Goal: Task Accomplishment & Management: Contribute content

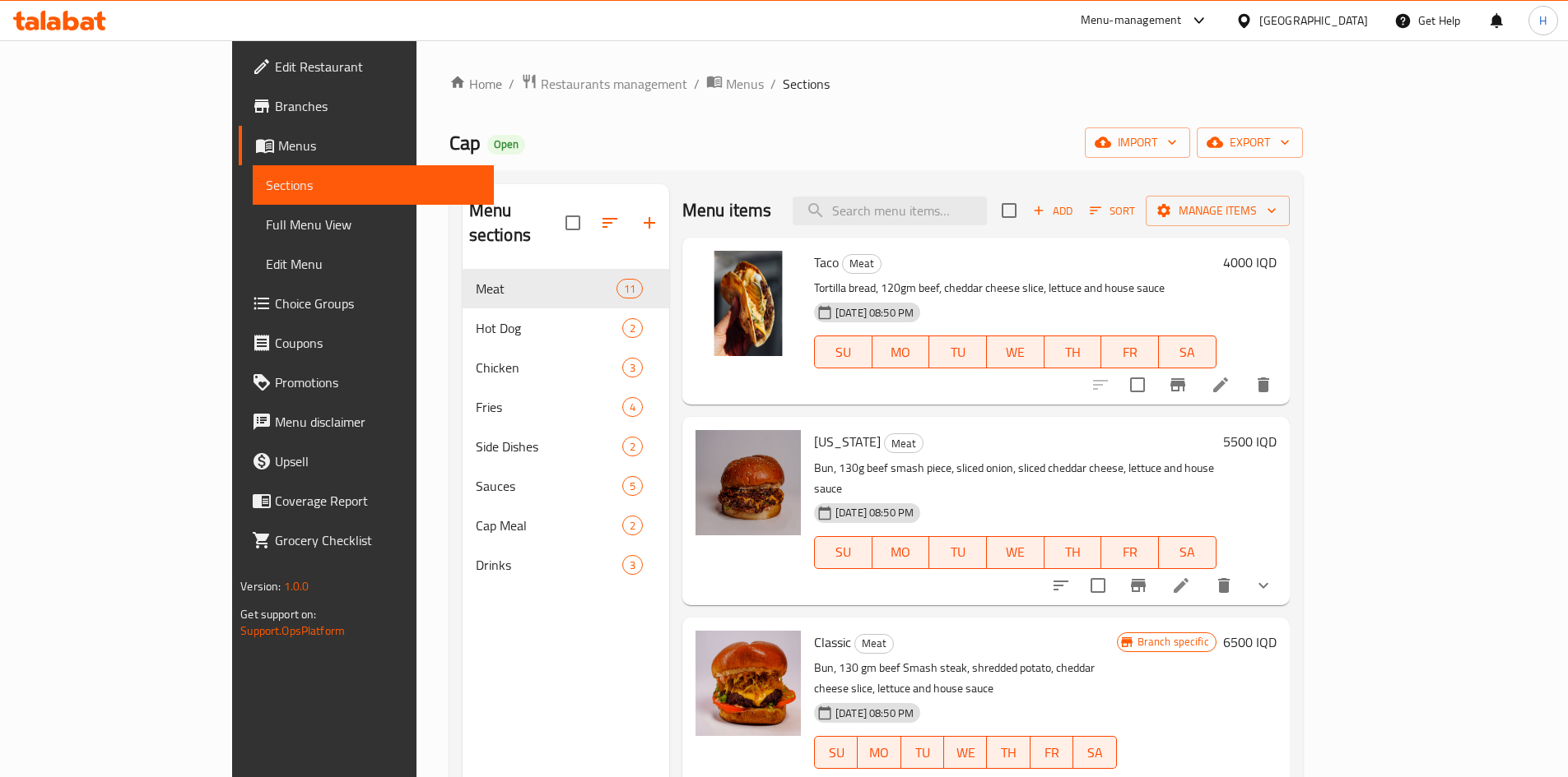
click at [1075, 206] on span "Add" at bounding box center [1052, 211] width 44 height 19
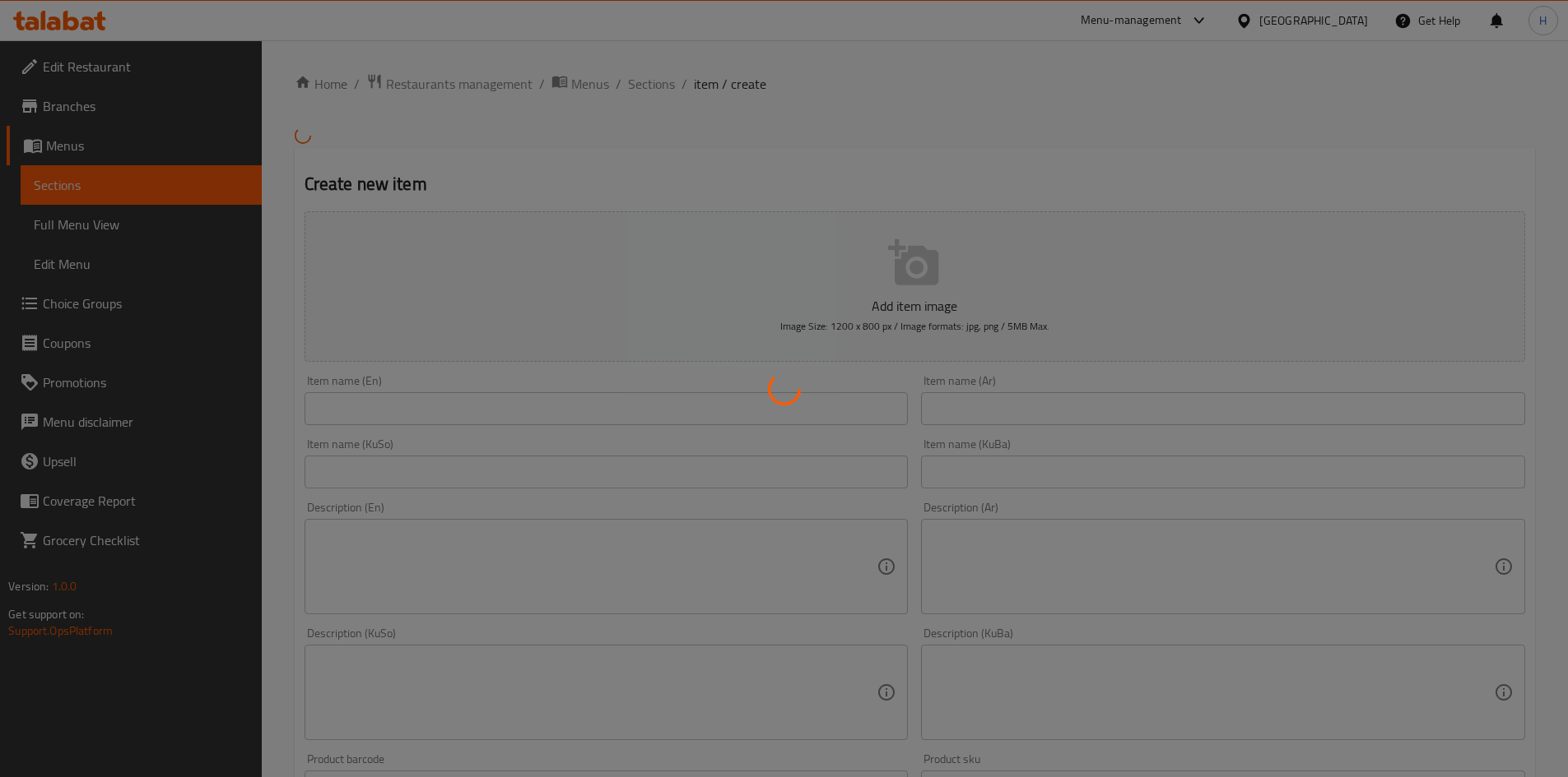
click at [460, 408] on div at bounding box center [784, 388] width 1568 height 777
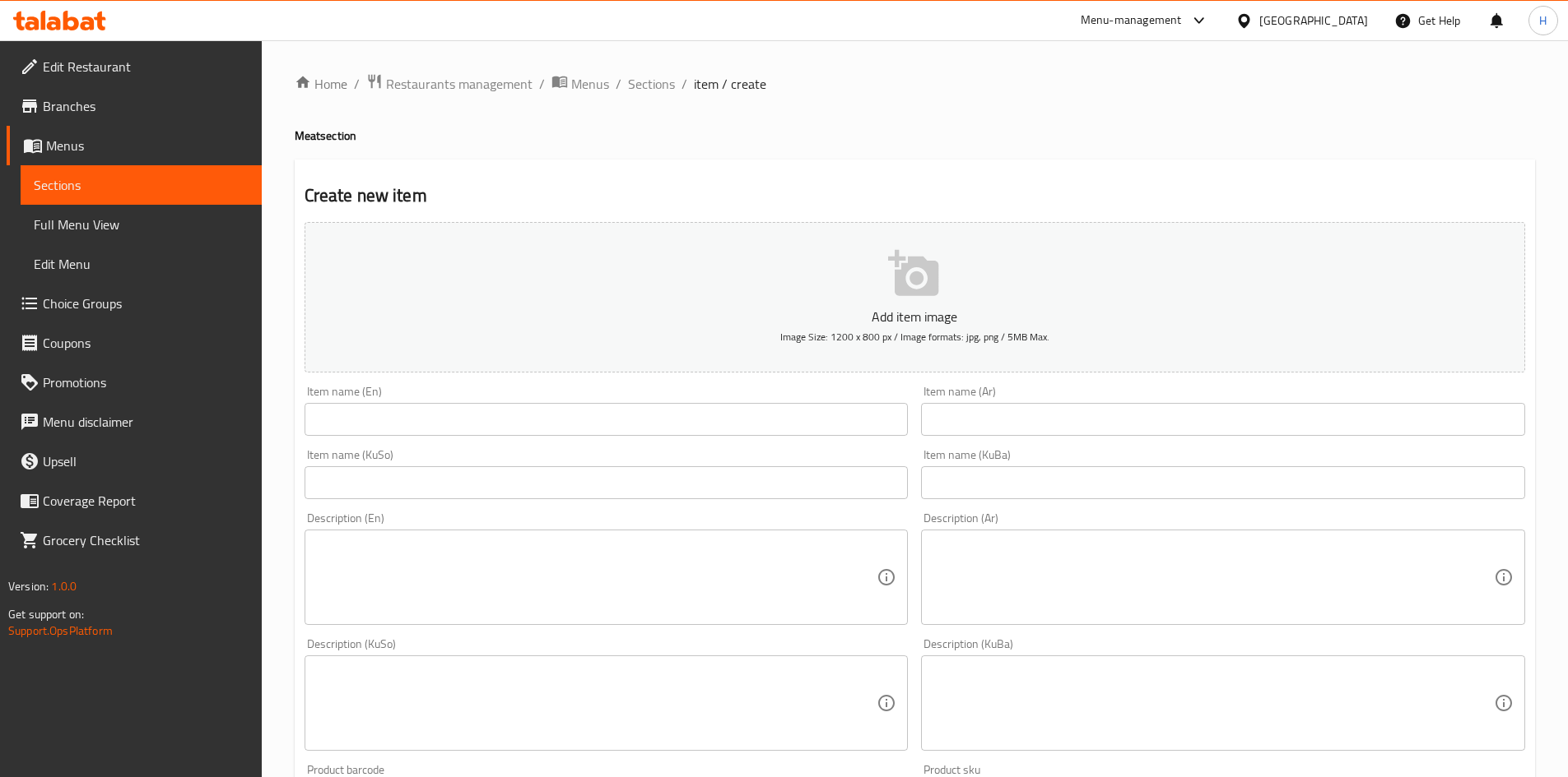
click at [444, 412] on input "text" at bounding box center [606, 419] width 604 height 33
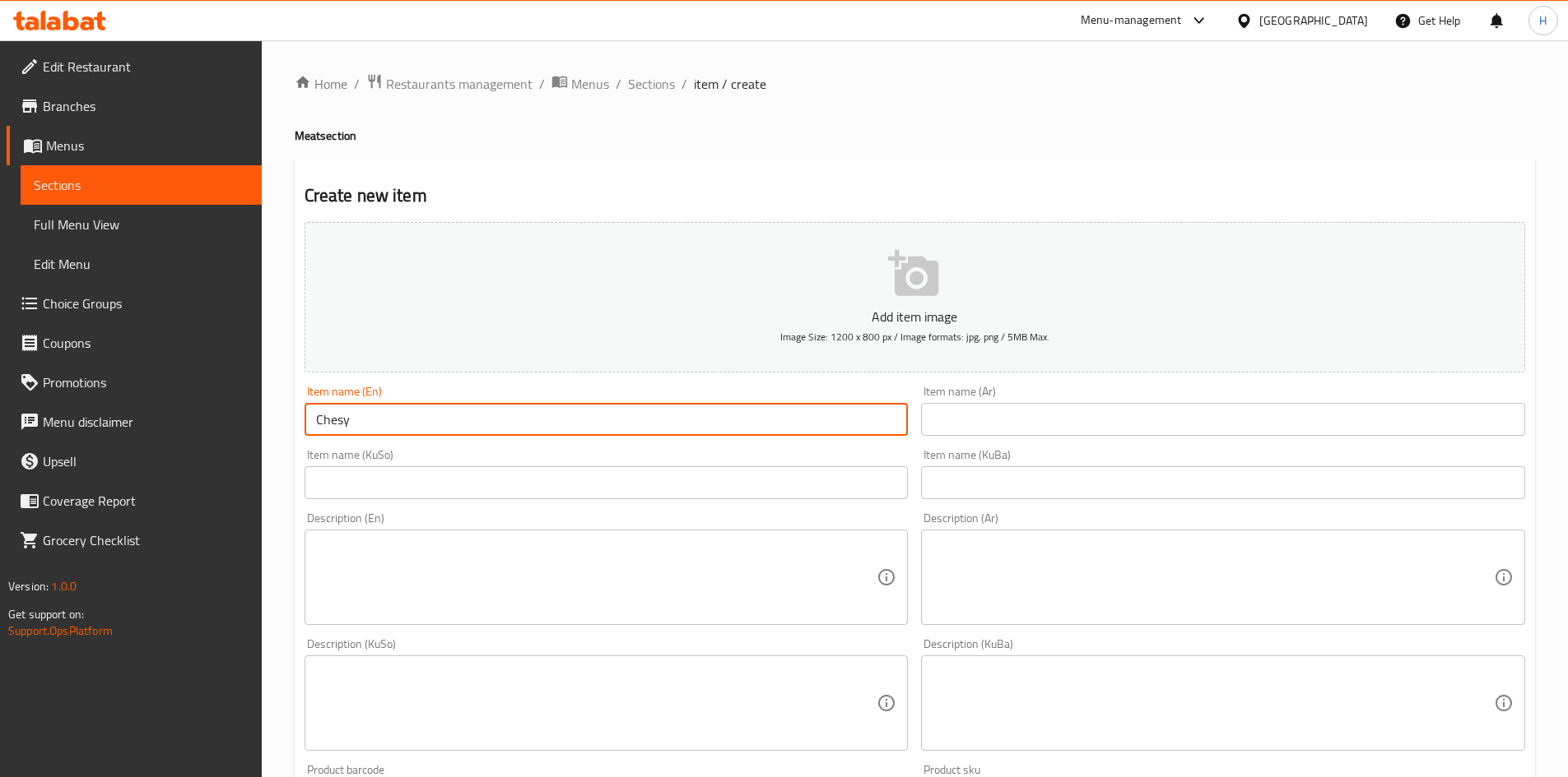
click at [340, 427] on input "Chesy" at bounding box center [606, 419] width 604 height 33
type input "Chessy"
click at [1054, 433] on input "text" at bounding box center [1223, 419] width 604 height 33
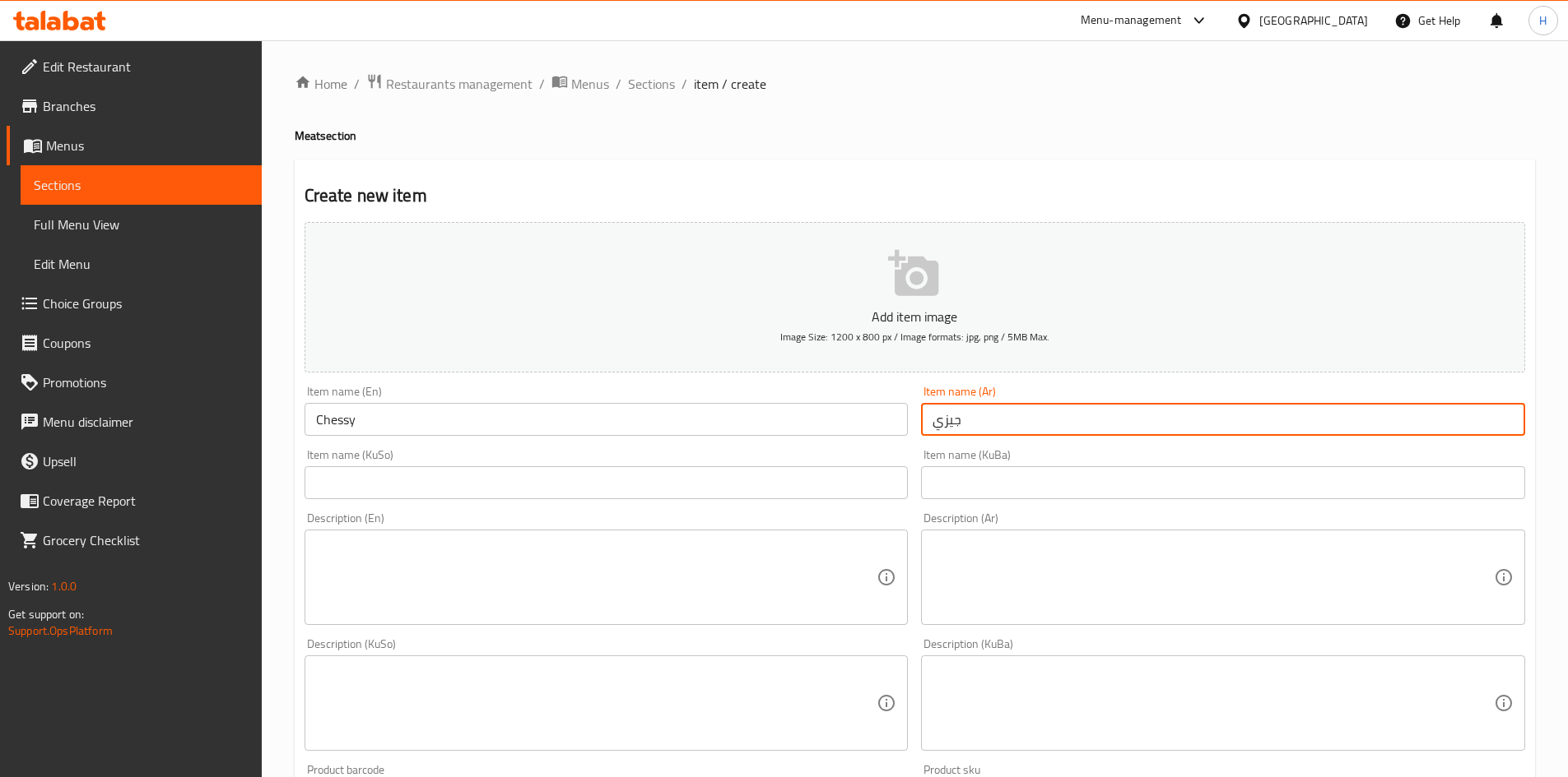
type input "جيزي"
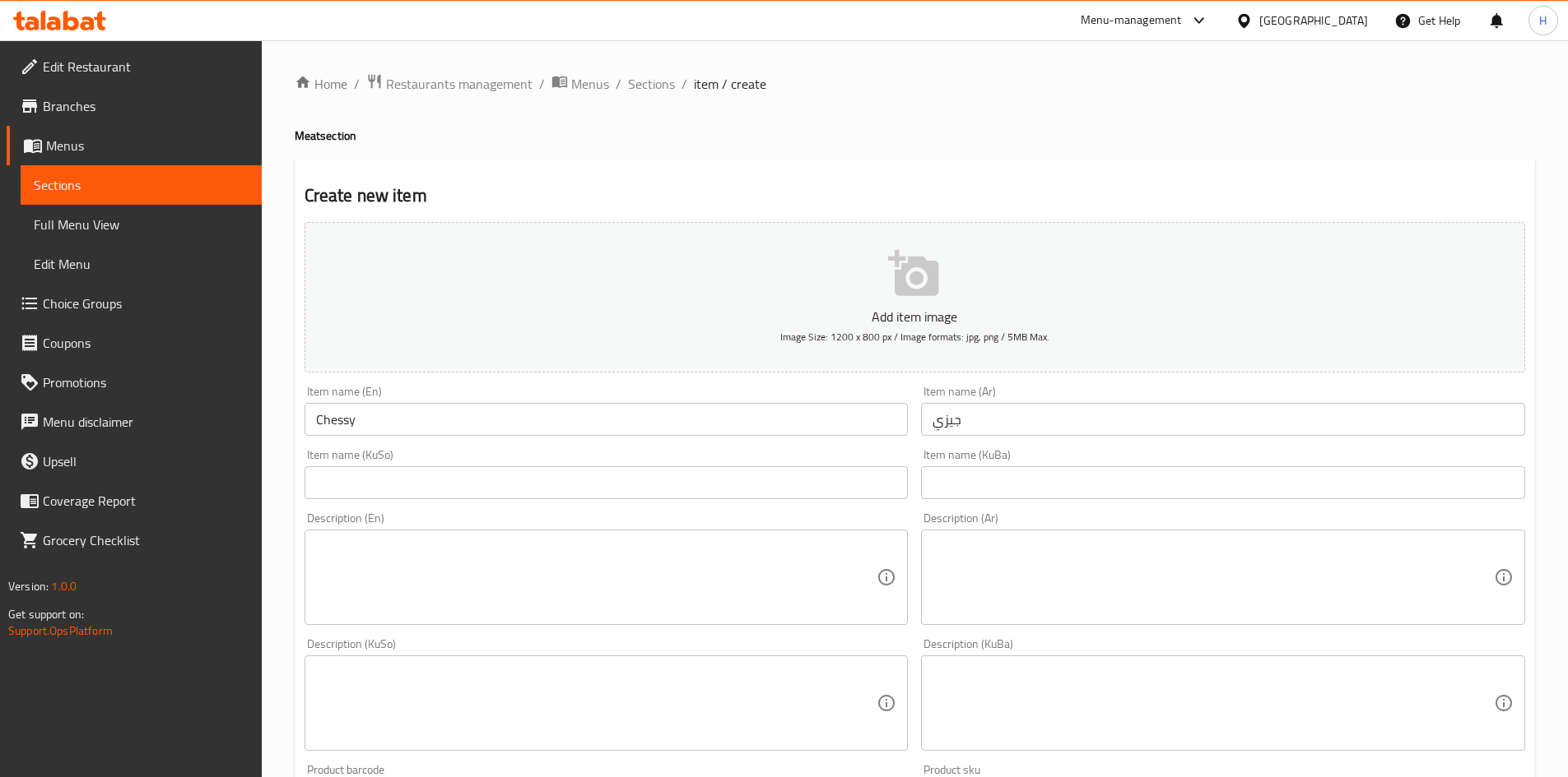
click at [1011, 542] on div "Description (Ar)" at bounding box center [1223, 577] width 604 height 95
paste textarea "خبز. فطيرة لحم بقري مهروسة. جبنة شيدر مزدوجة. خس. صلصة خاصة."
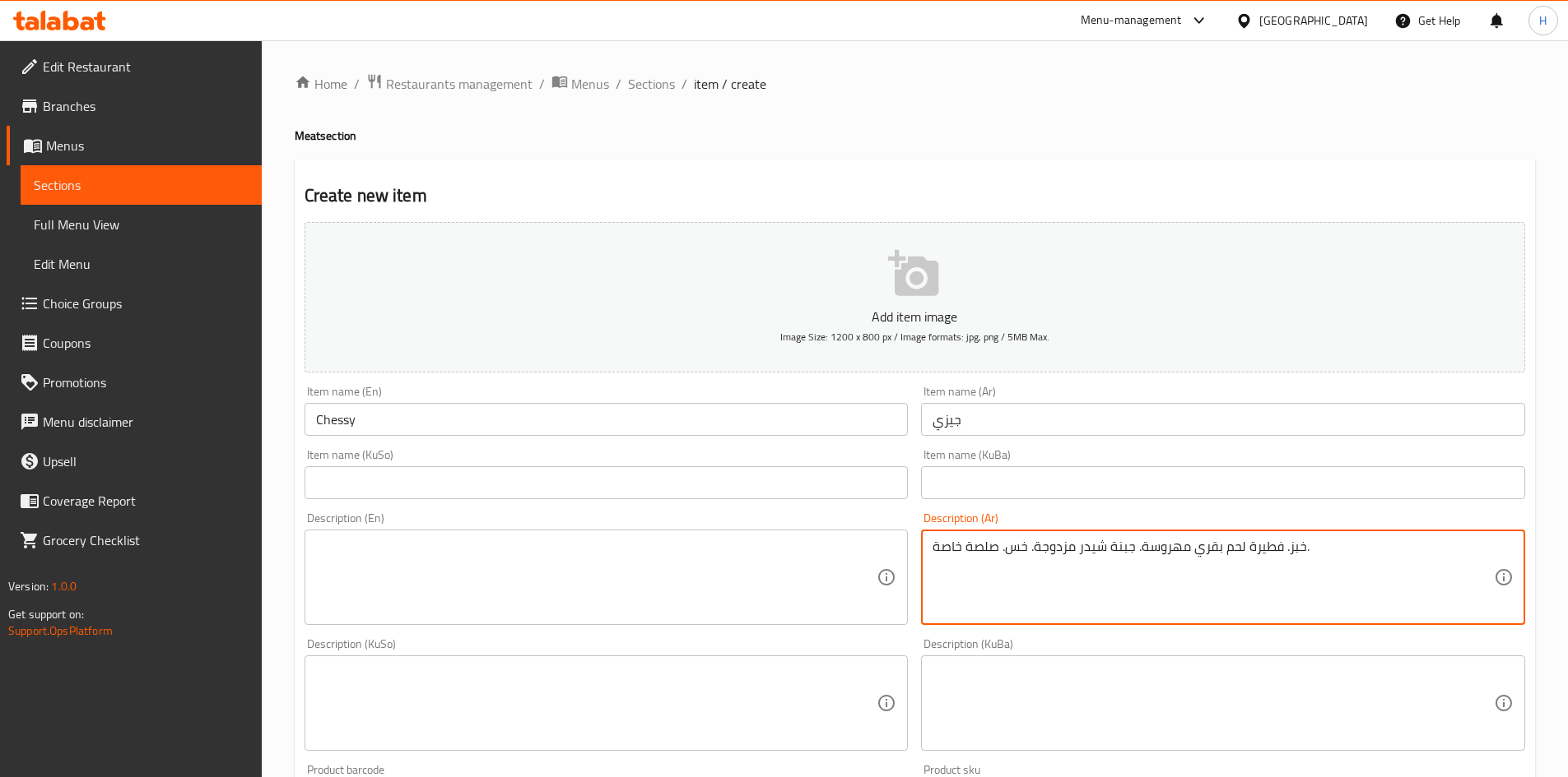
click at [1290, 553] on textarea "خبز. فطيرة لحم بقري مهروسة. جبنة شيدر مزدوجة. خس. صلصة خاصة." at bounding box center [1212, 578] width 561 height 79
click at [1158, 547] on textarea "خبز, فطيرة لحم بقري مهروسة. جبنة شيدر مزدوجة. خس. صلصة خاصة." at bounding box center [1212, 578] width 561 height 79
click at [1137, 552] on textarea "خبز, فطيرة لحم بقري . جبنة شيدر مزدوجة. خس. صلصة خاصة." at bounding box center [1212, 578] width 561 height 79
click at [1030, 555] on textarea "خبز, فطيرة لحم بقري , جبنة شيدر مزدوجة. خس. صلصة خاصة." at bounding box center [1212, 578] width 561 height 79
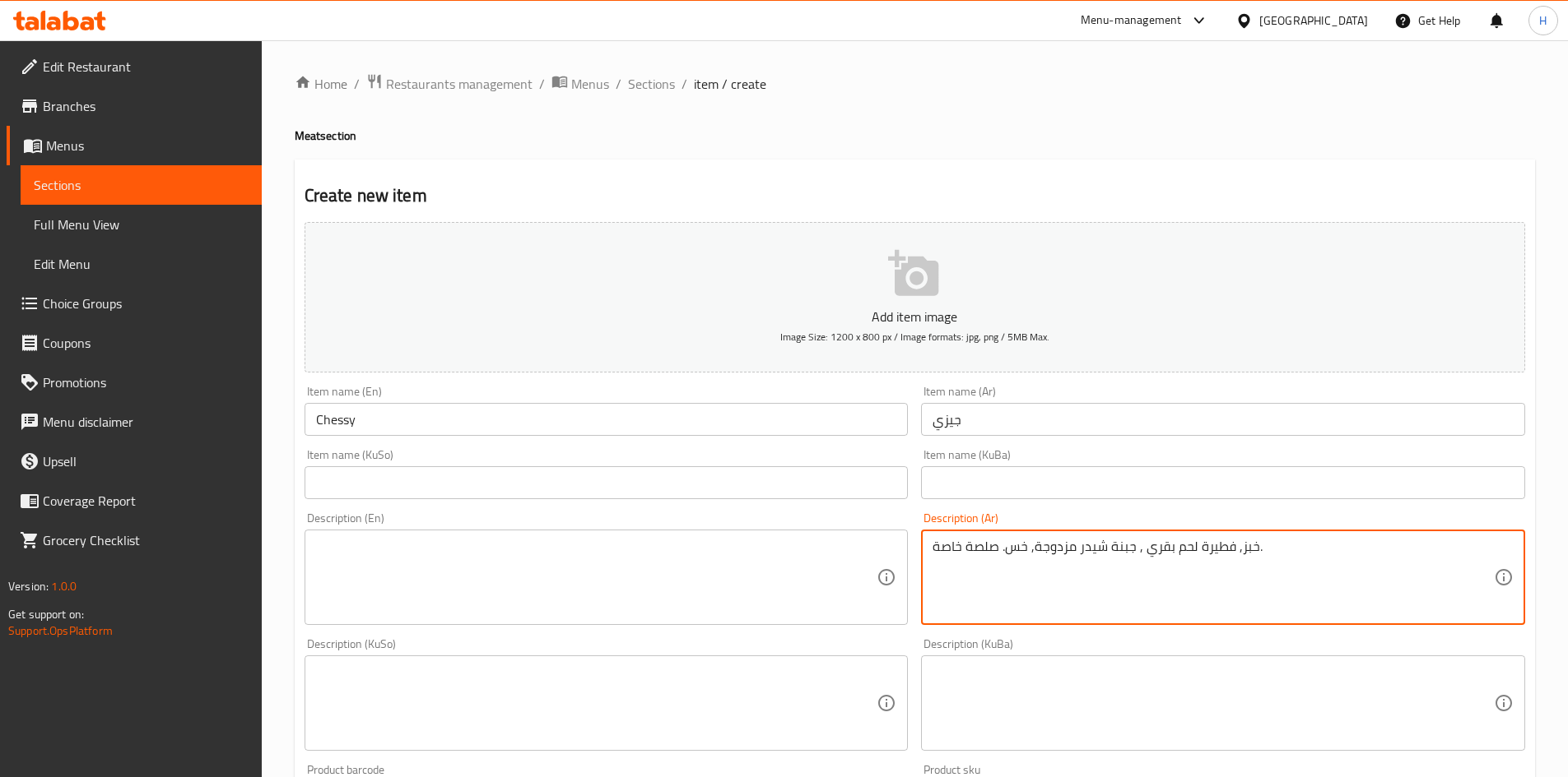
drag, startPoint x: 1002, startPoint y: 551, endPoint x: 1011, endPoint y: 557, distance: 10.8
click at [1011, 557] on textarea "خبز, فطيرة لحم بقري , جبنة شيدر مزدوجة, خس. صلصة خاصة." at bounding box center [1212, 578] width 561 height 79
click at [1013, 557] on textarea "خبز, فطيرة لحم بقري , جبنة شيدر مزدوجة, خس و صلصة خاصة." at bounding box center [1212, 578] width 561 height 79
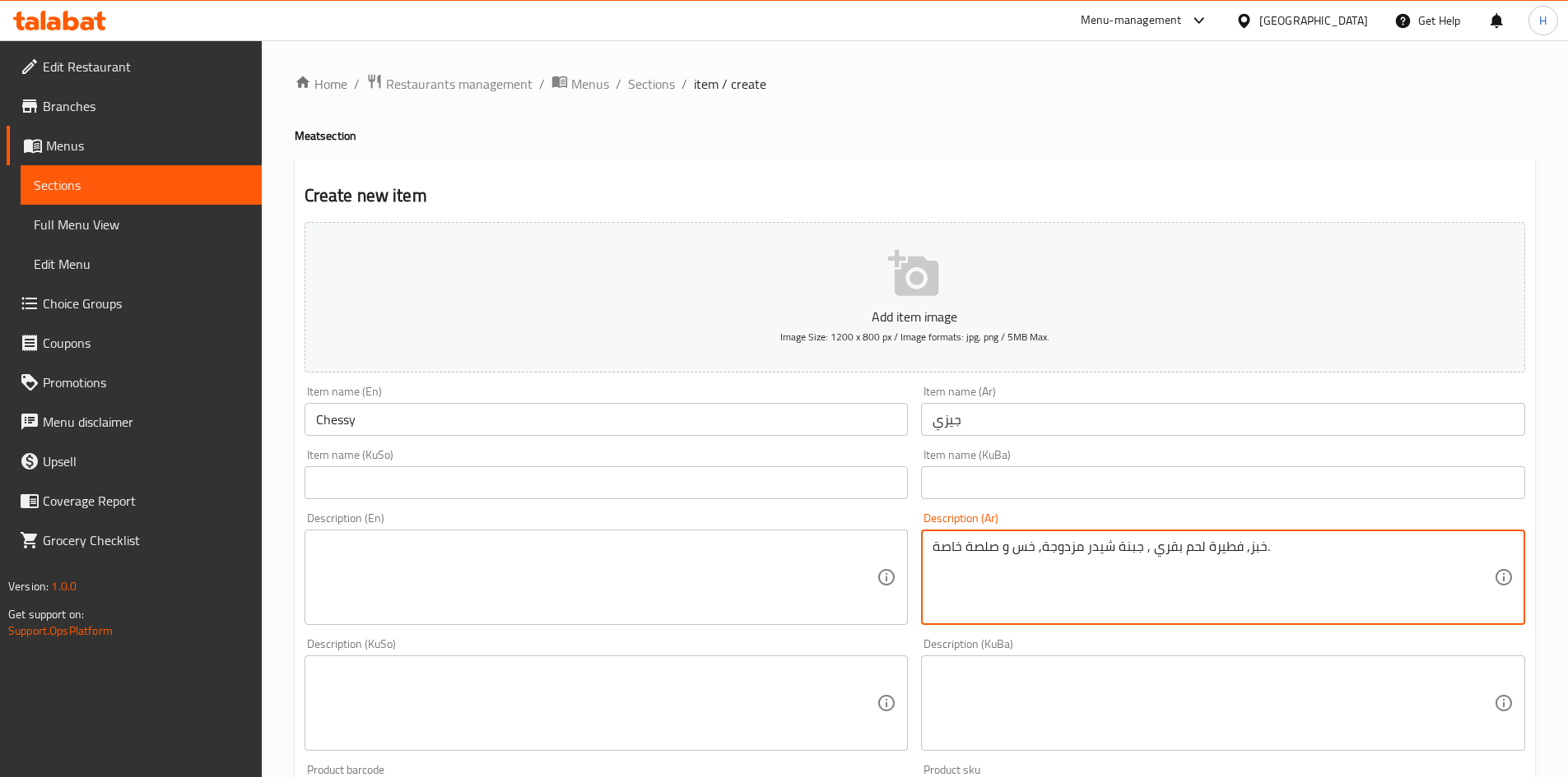
type textarea "خبز, فطيرة لحم بقري , جبنة شيدر مزدوجة, خس و صلصة خاصة."
click at [477, 611] on textarea at bounding box center [596, 578] width 561 height 79
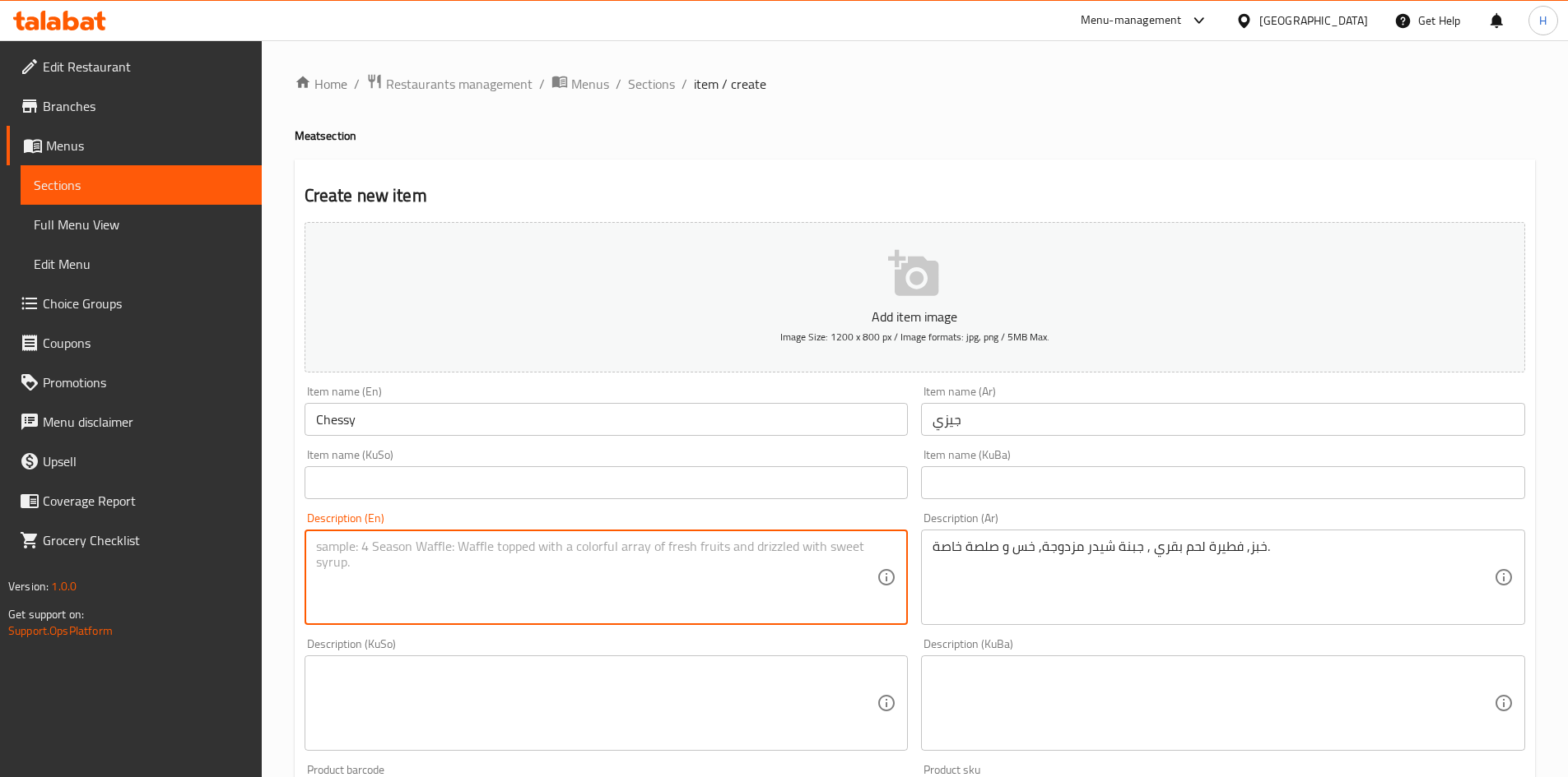
paste textarea "خبز، لحم لحم بقري، جبن شيدر مزدوج، خس و أوزان خاصة."
click at [496, 551] on textarea "خبز، لحم لحم بقري، جبن شيدر مزدوج، خس و أوزان خاصة." at bounding box center [596, 578] width 561 height 79
click at [496, 553] on textarea "خبز، لحم لحم بقري، جبن شيدر مزدوج، خس و أوزان خاصة." at bounding box center [596, 578] width 561 height 79
paste textarea "Bread, beef patty, cheddar cheese, lettuce and house sauce"
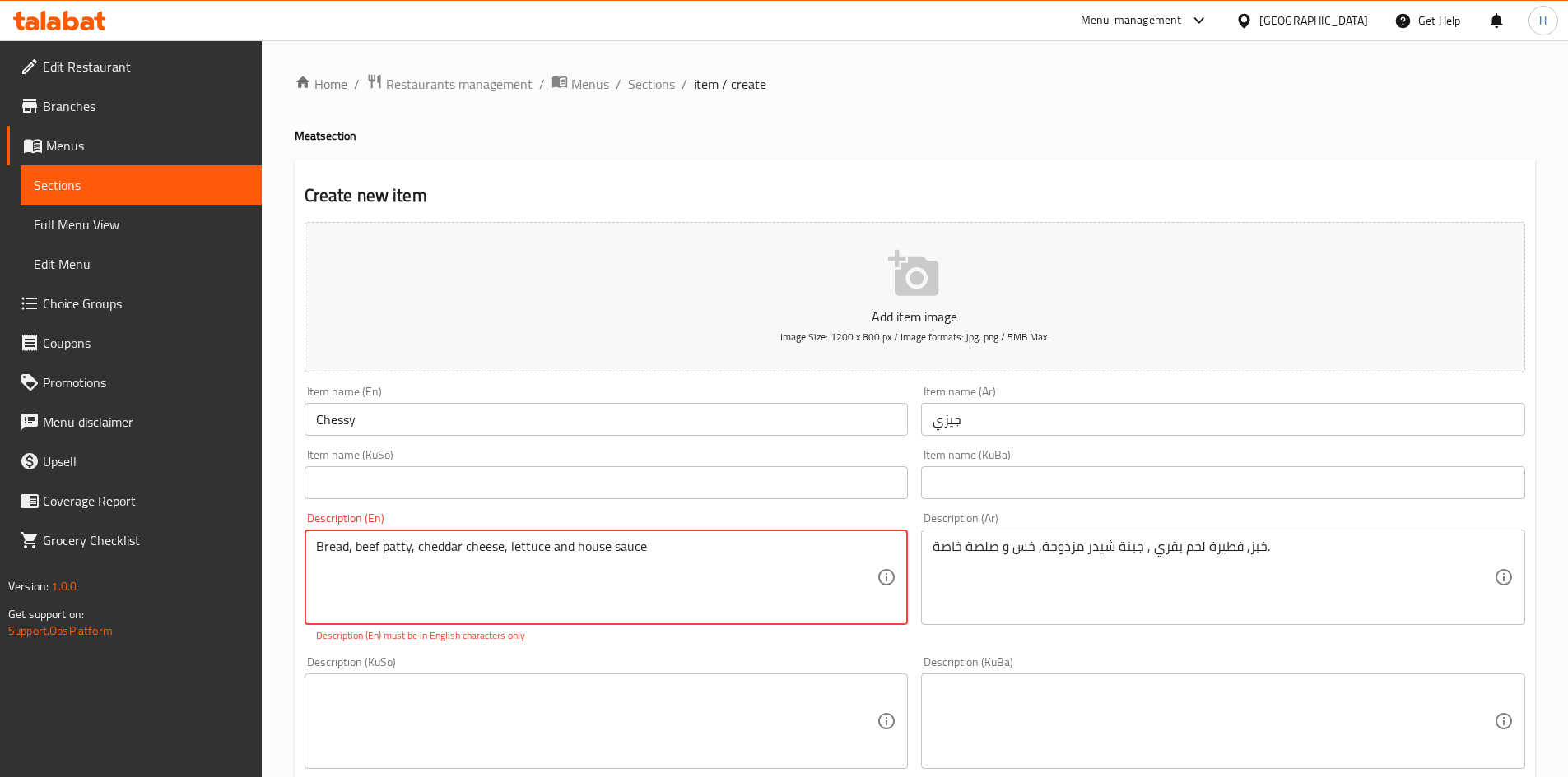
type textarea "Bread, beef patty, cheddar cheese, lettuce and house sauce"
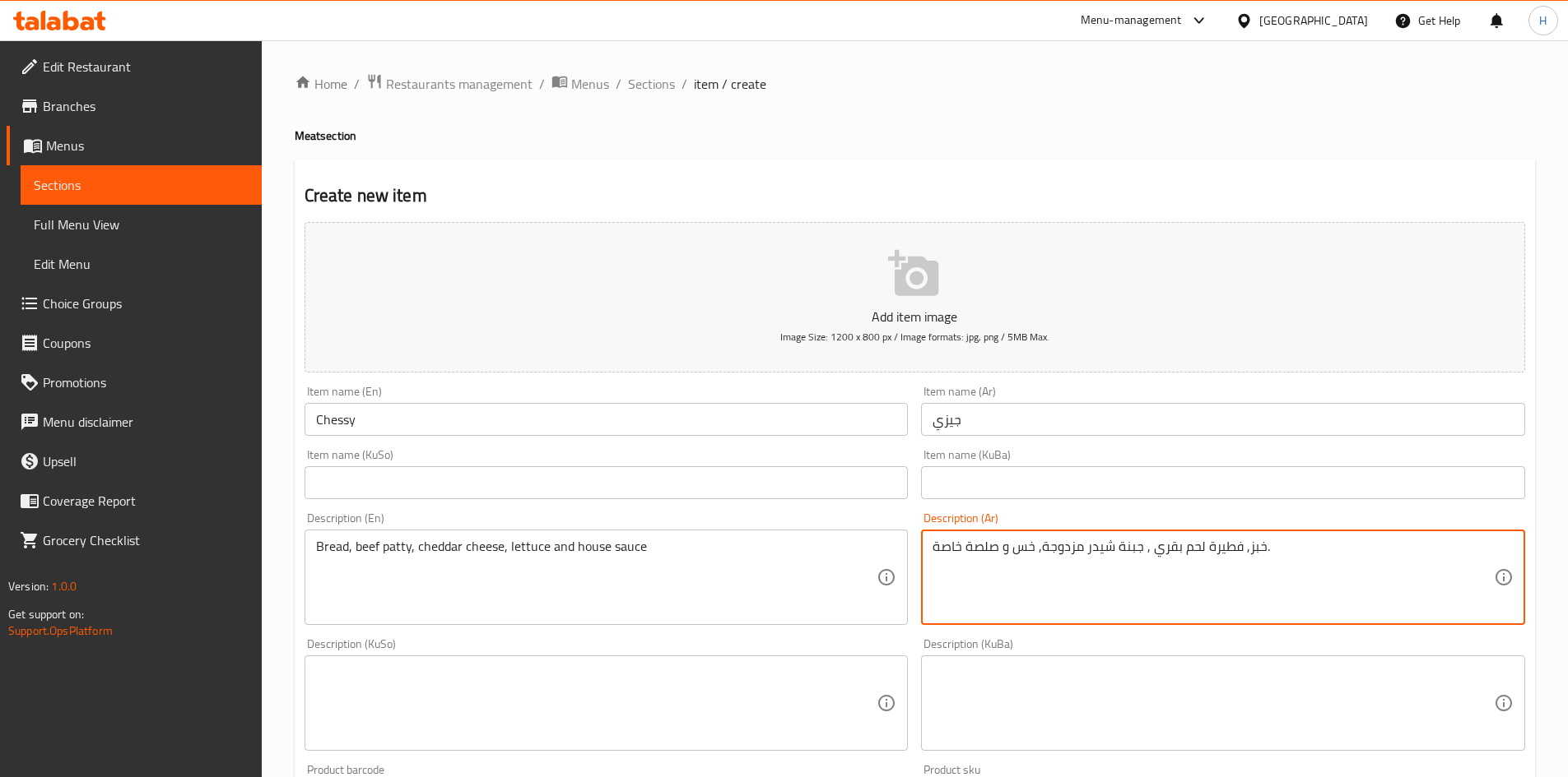
click at [1055, 581] on textarea "خبز, فطيرة لحم بقري , جبنة شيدر مزدوجة, خس و صلصة خاصة." at bounding box center [1212, 578] width 561 height 79
paste textarea "، لحم لحم بقري، [PERSON_NAME] ، خس وصلصة هاوس"
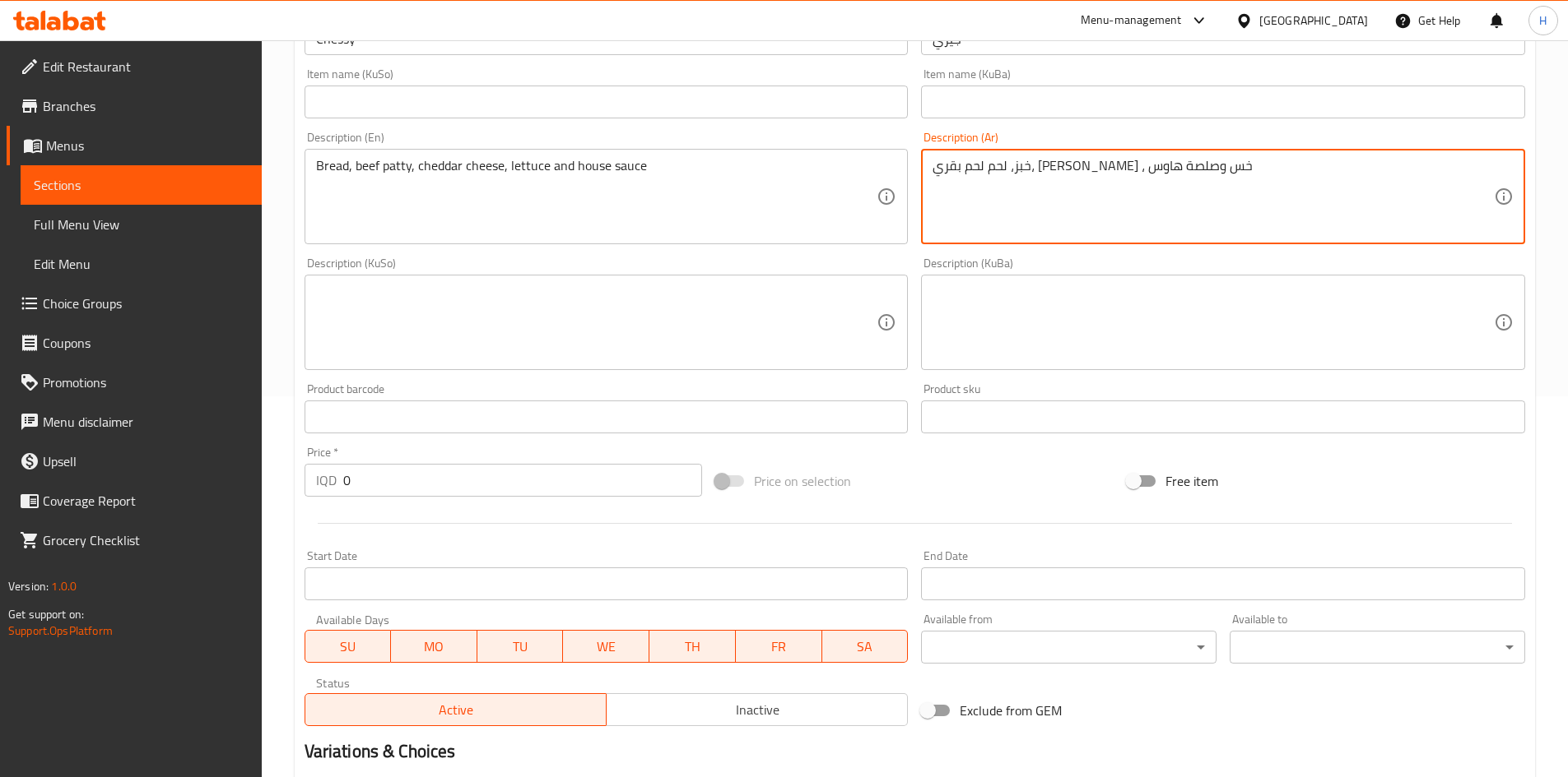
scroll to position [574, 0]
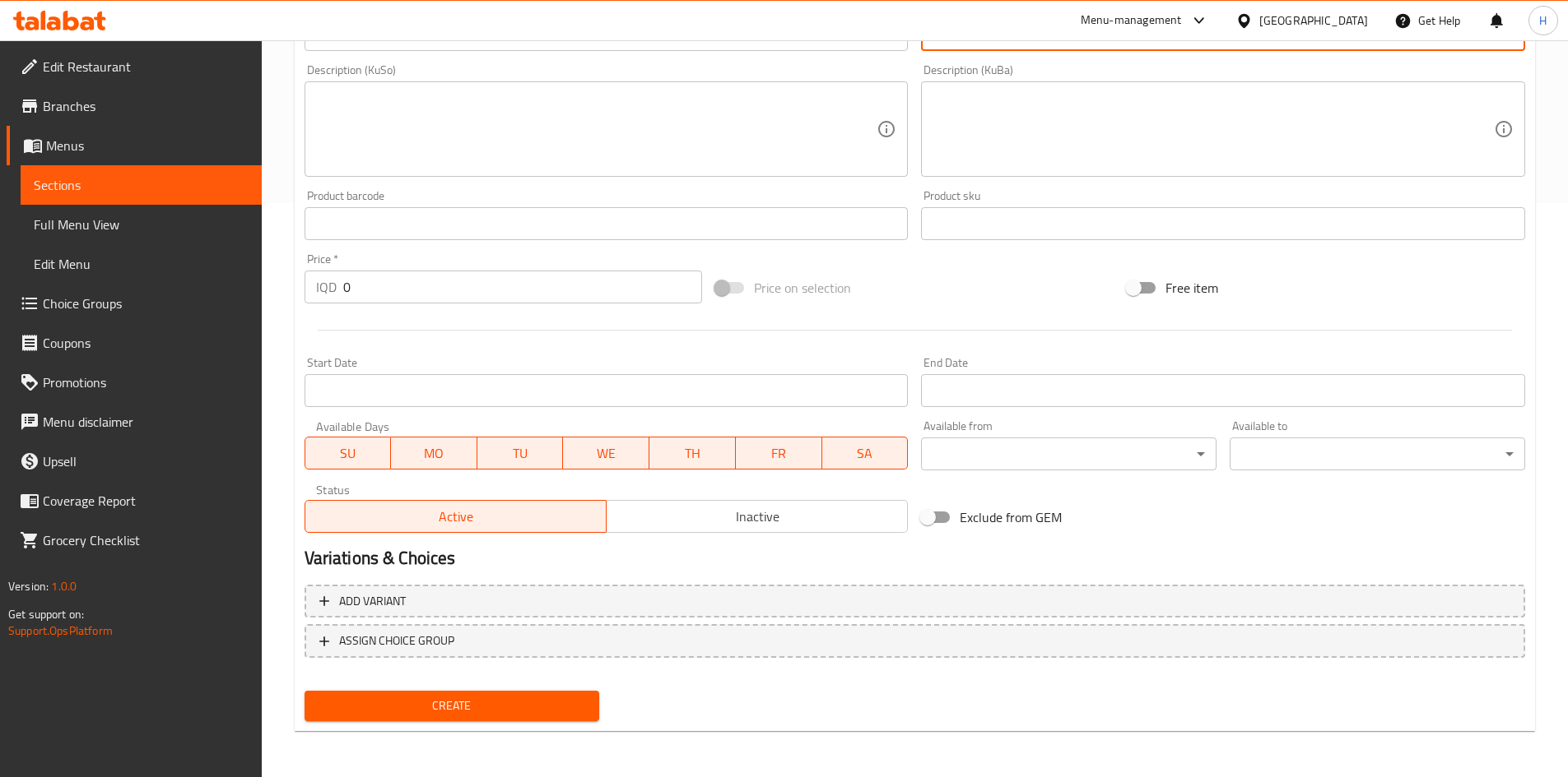
type textarea "خبز، لحم لحم بقري، [PERSON_NAME] ، خس وصلصة هاوس"
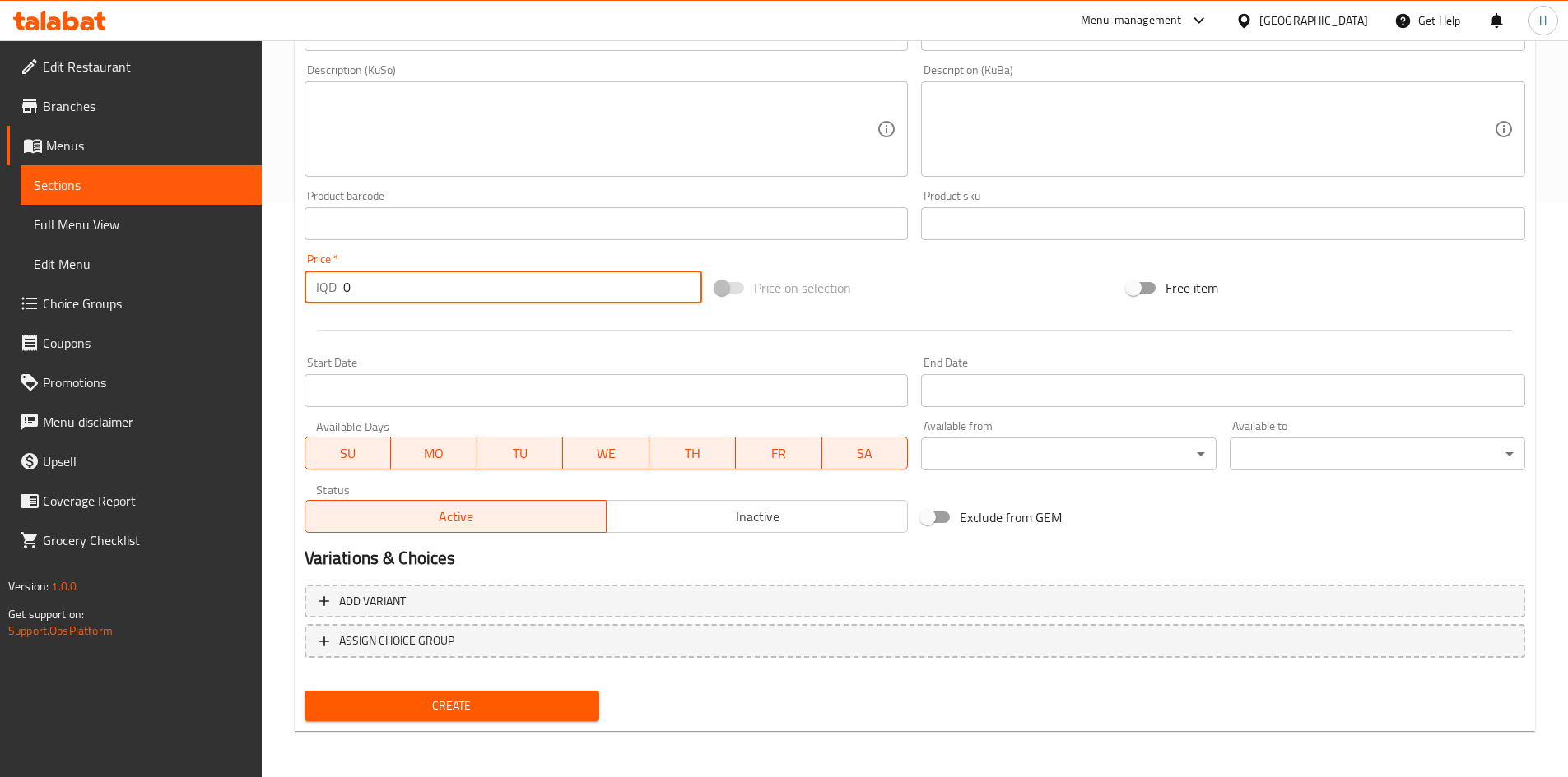
click at [404, 288] on input "0" at bounding box center [523, 287] width 359 height 33
type input "6500"
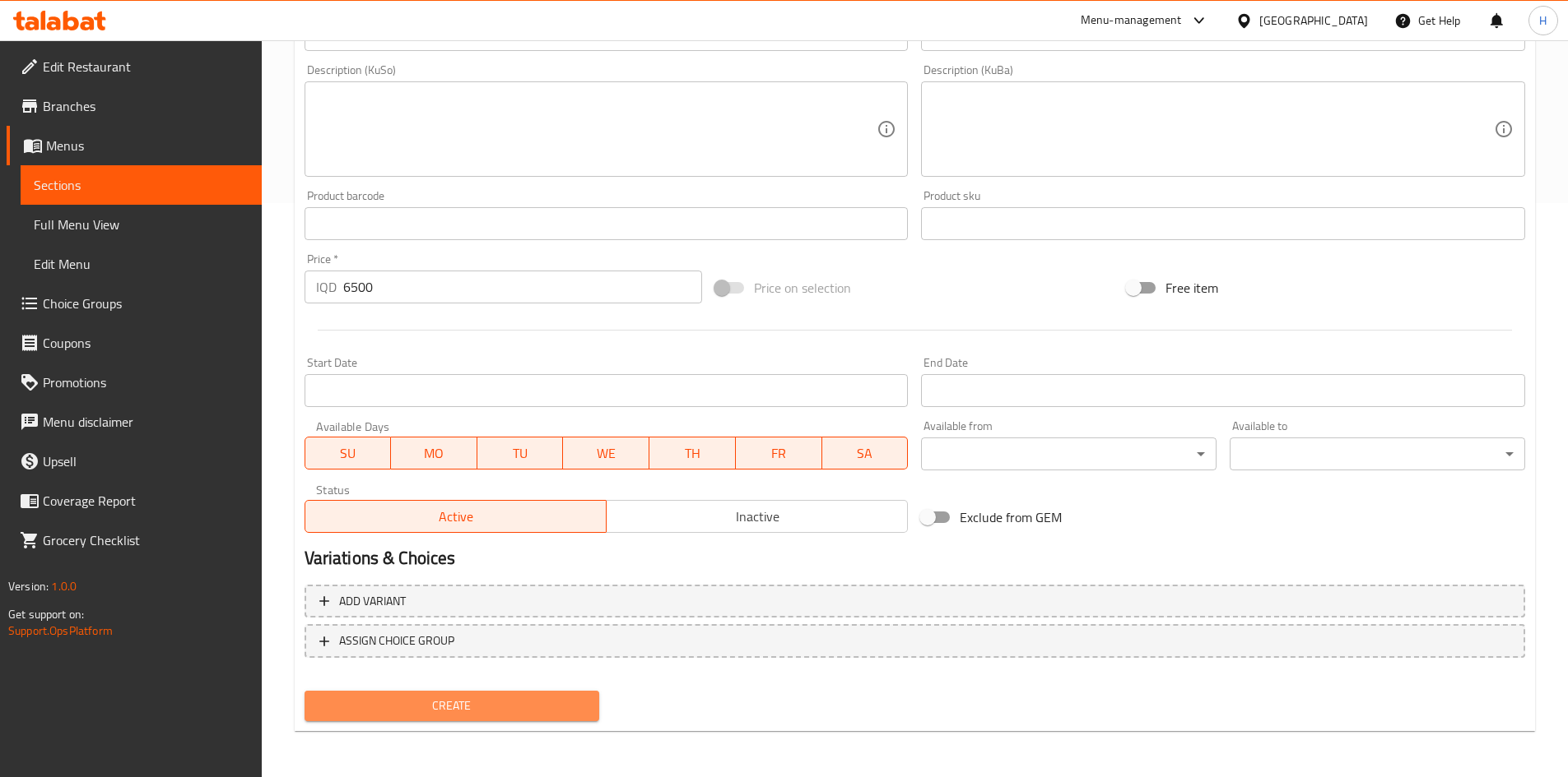
click at [551, 692] on button "Create" at bounding box center [451, 706] width 295 height 30
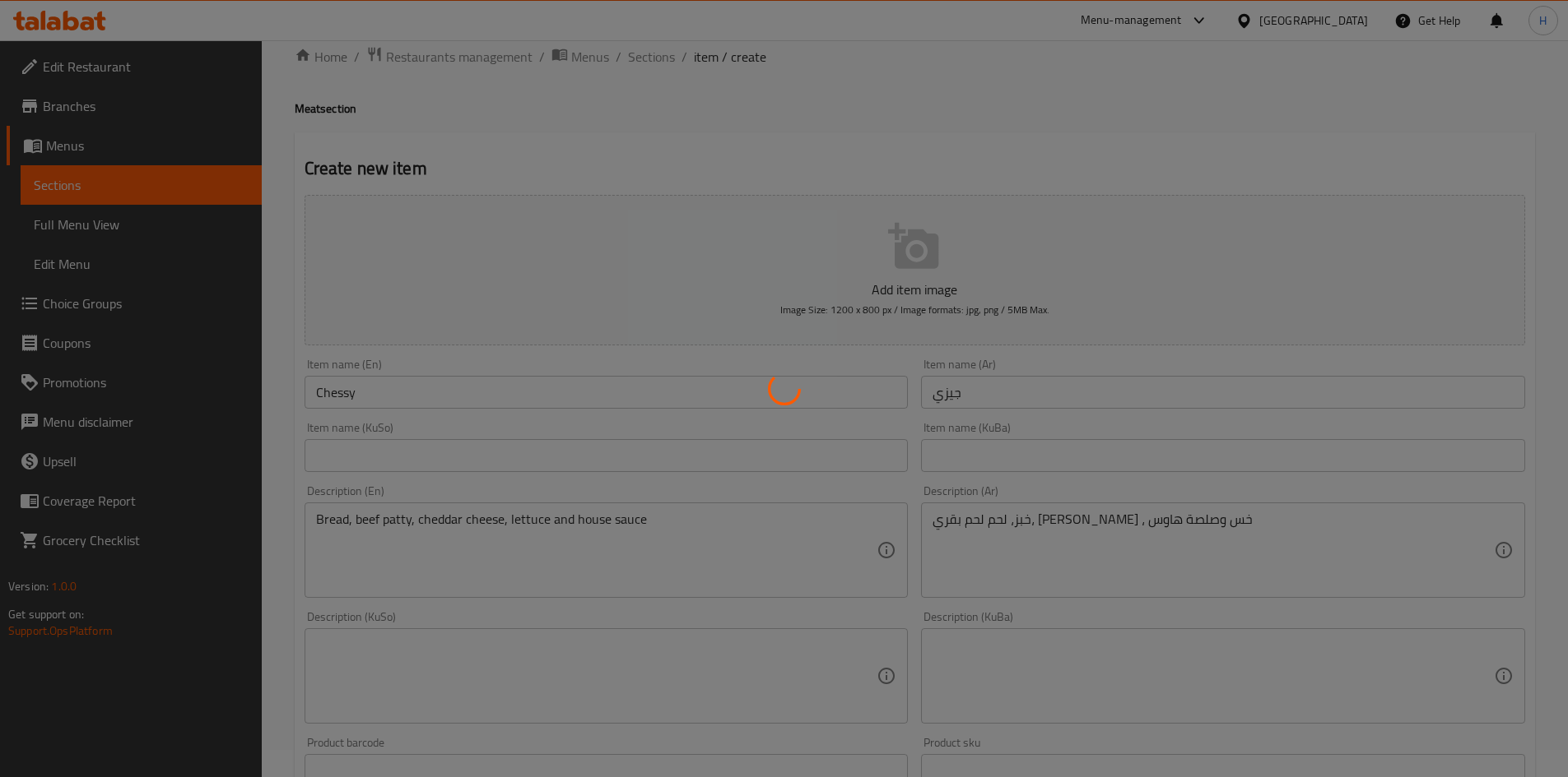
scroll to position [0, 0]
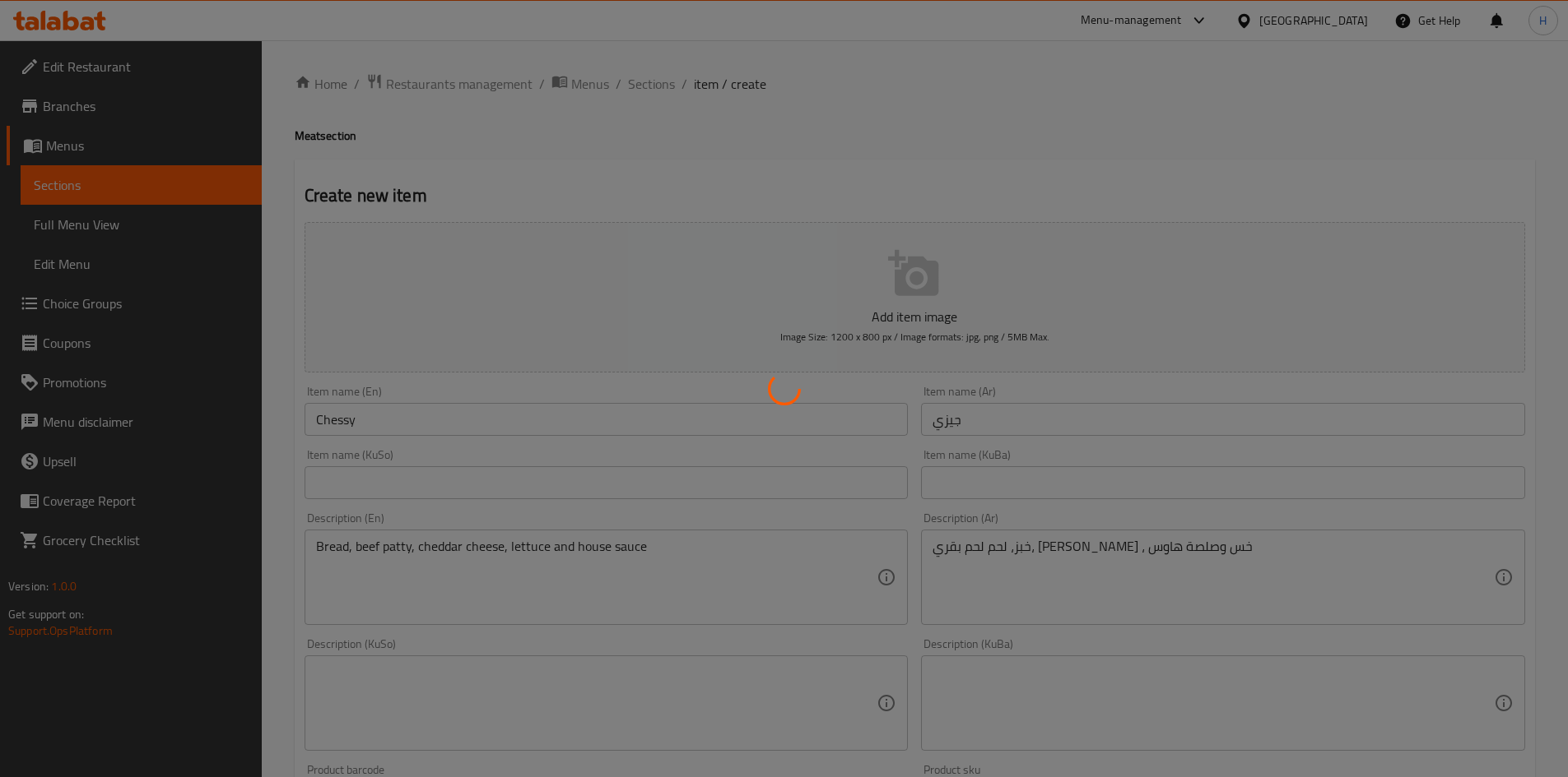
type input "0"
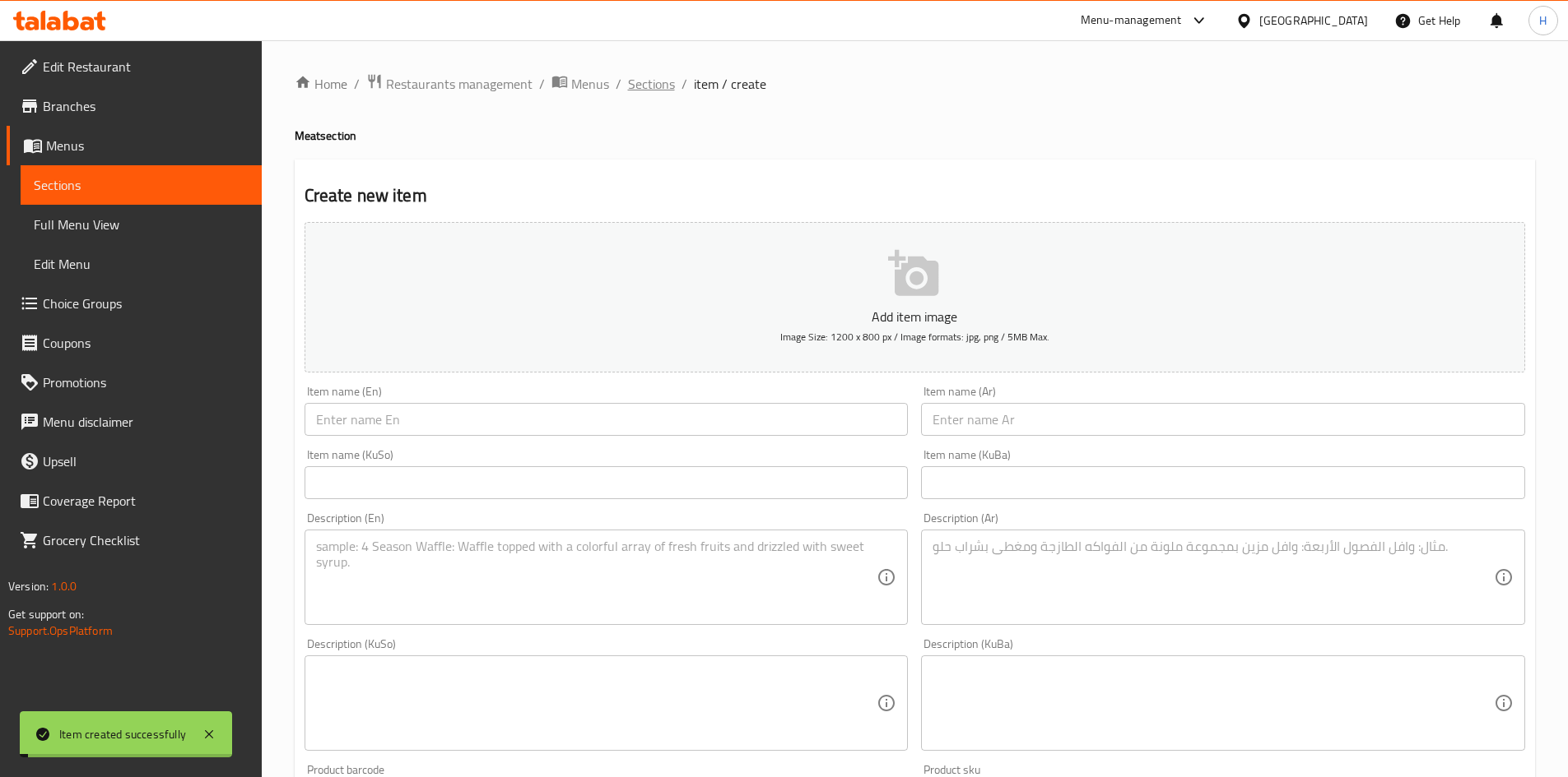
click at [661, 89] on span "Sections" at bounding box center [651, 84] width 47 height 20
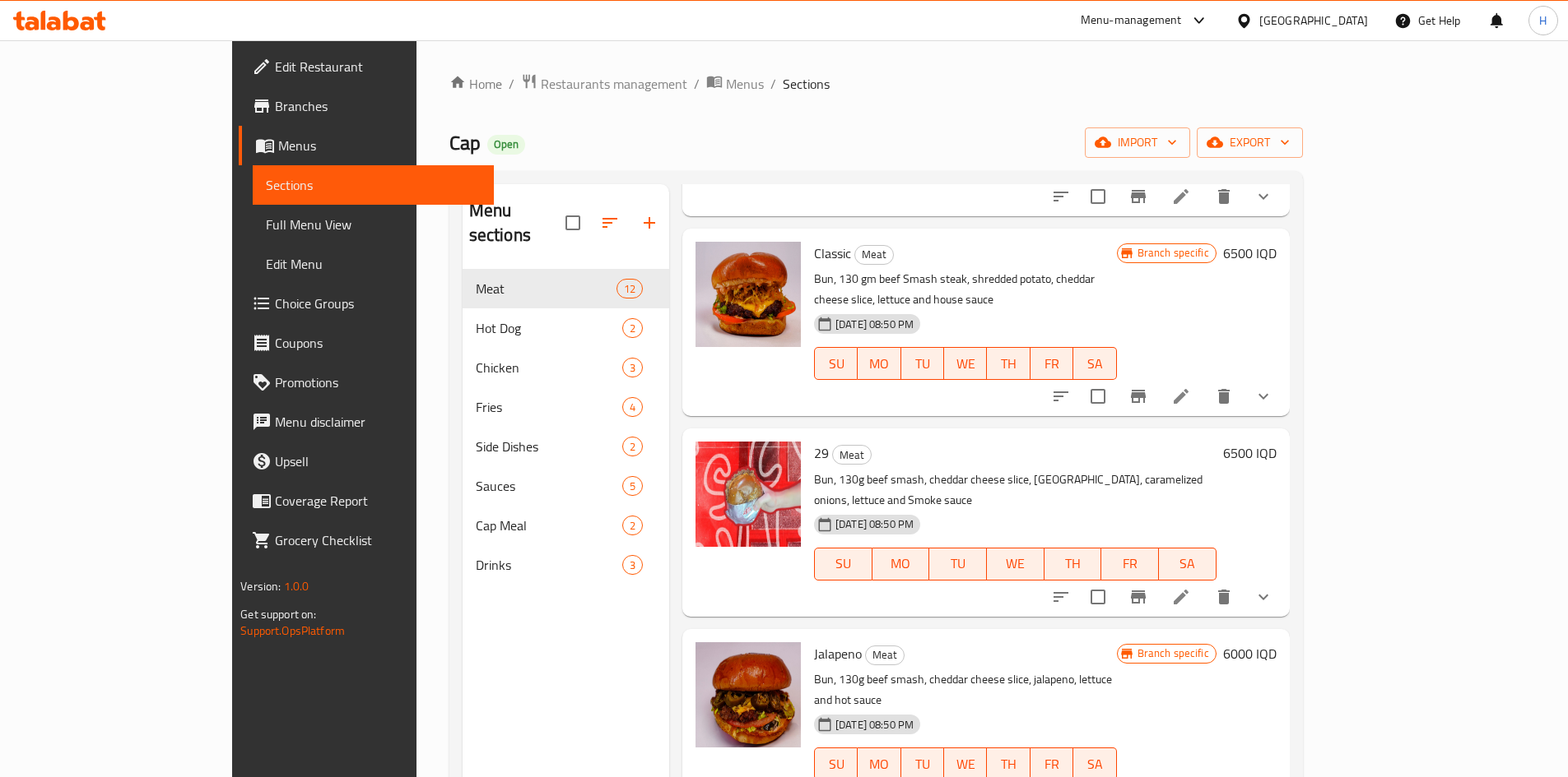
scroll to position [268, 0]
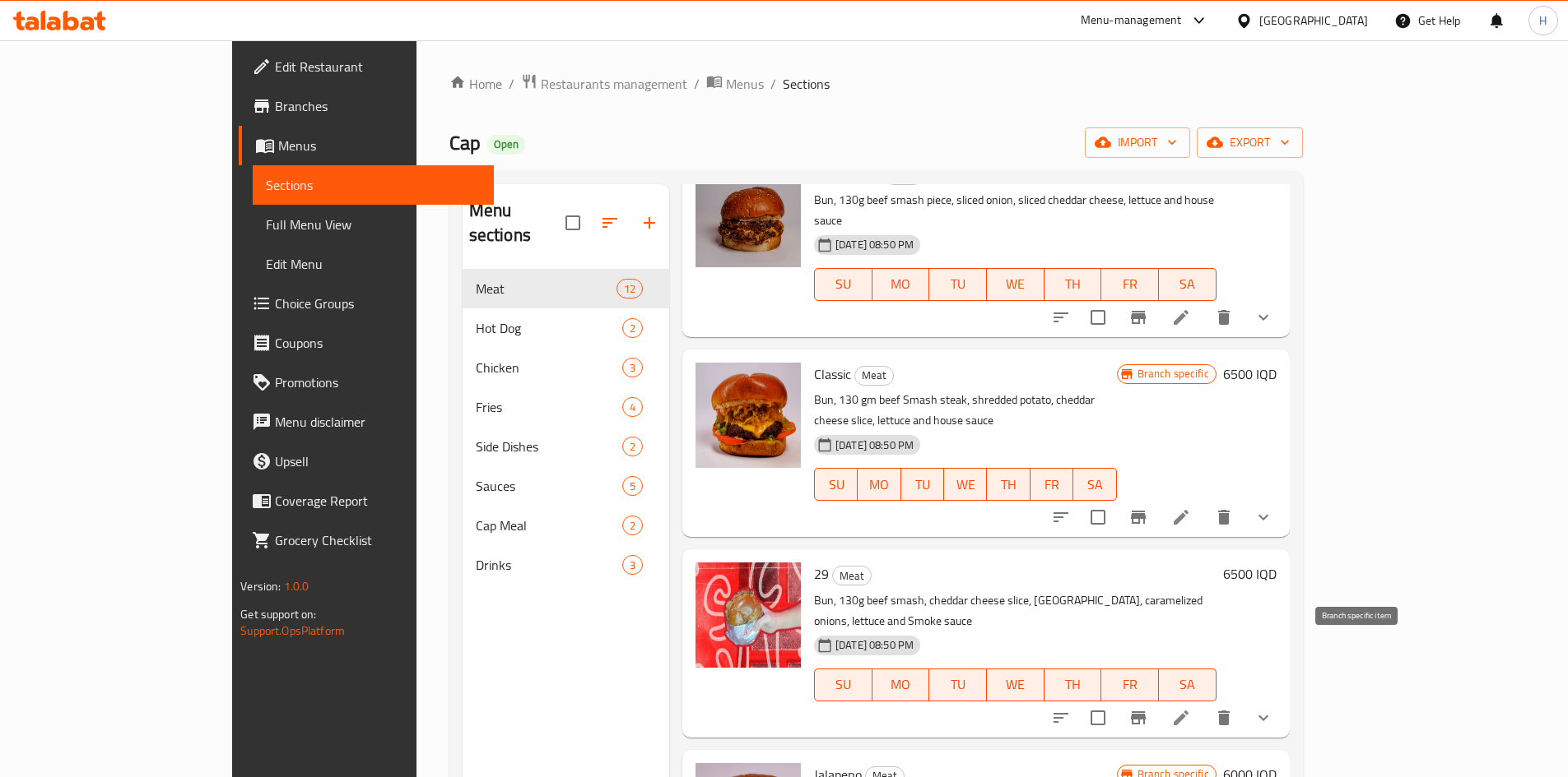
click at [1148, 708] on icon "Branch-specific-item" at bounding box center [1138, 719] width 20 height 20
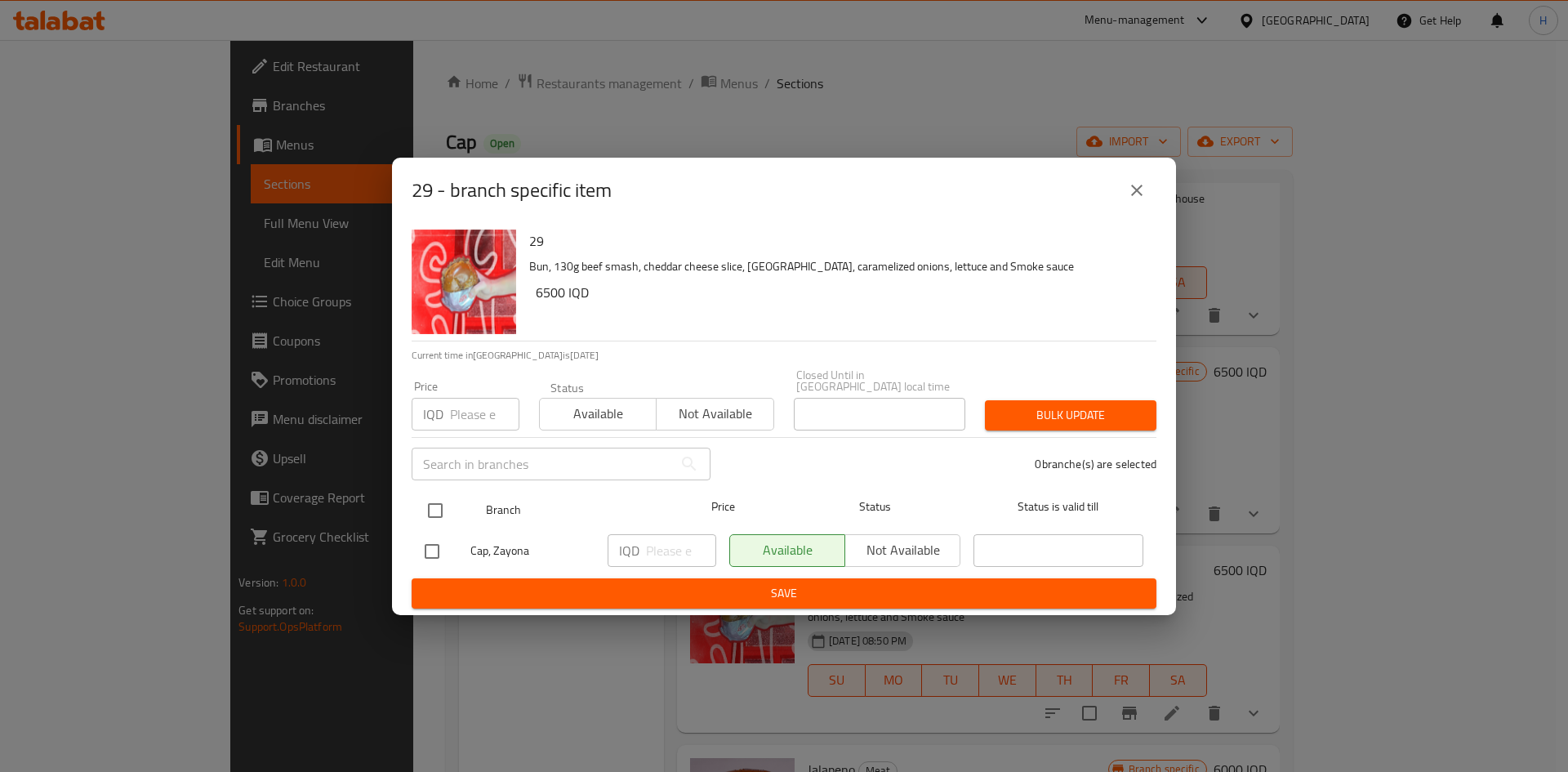
click at [445, 511] on input "checkbox" at bounding box center [435, 511] width 34 height 34
checkbox input "true"
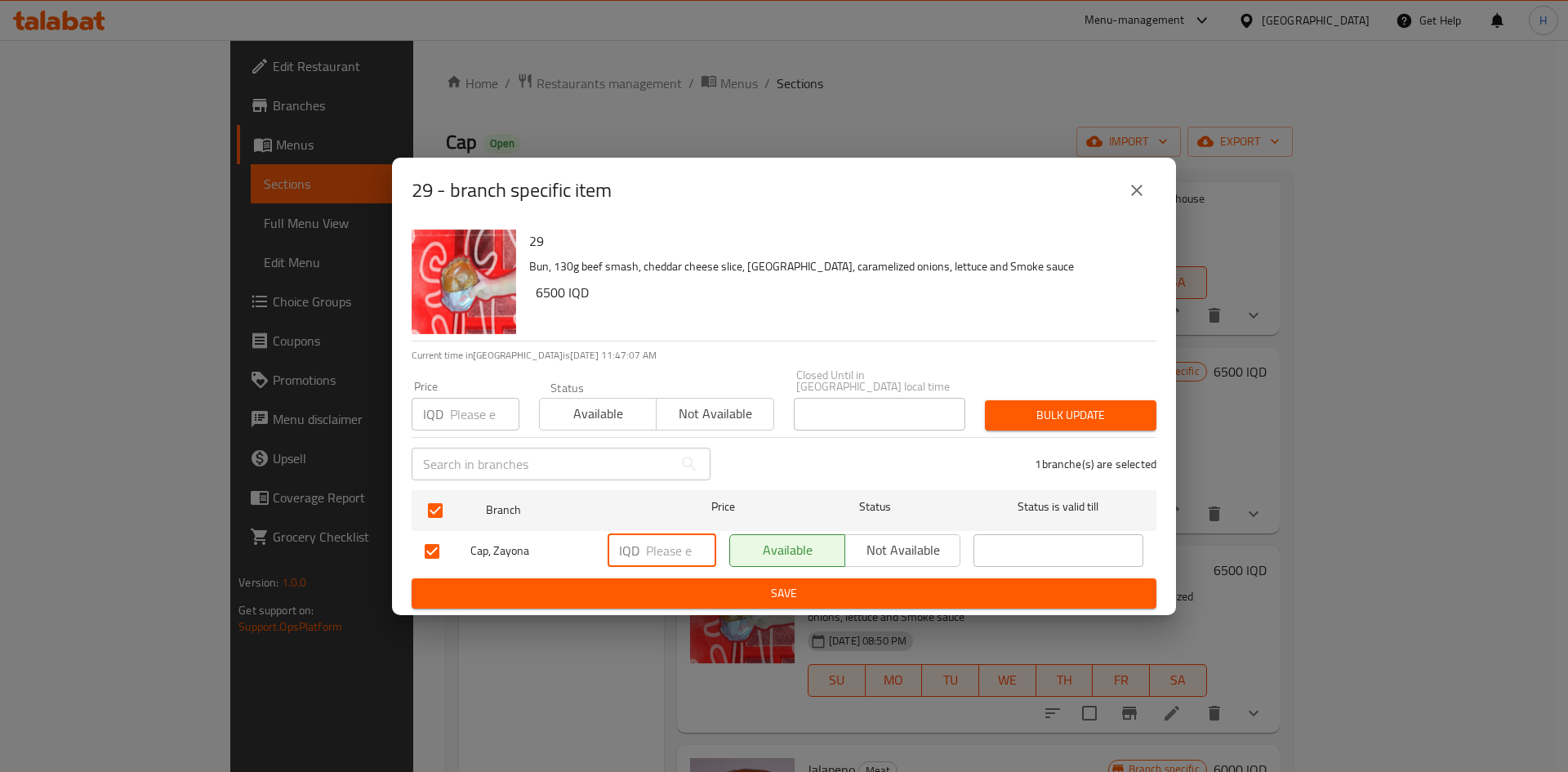
click at [660, 546] on input "number" at bounding box center [681, 550] width 71 height 32
type input "7000"
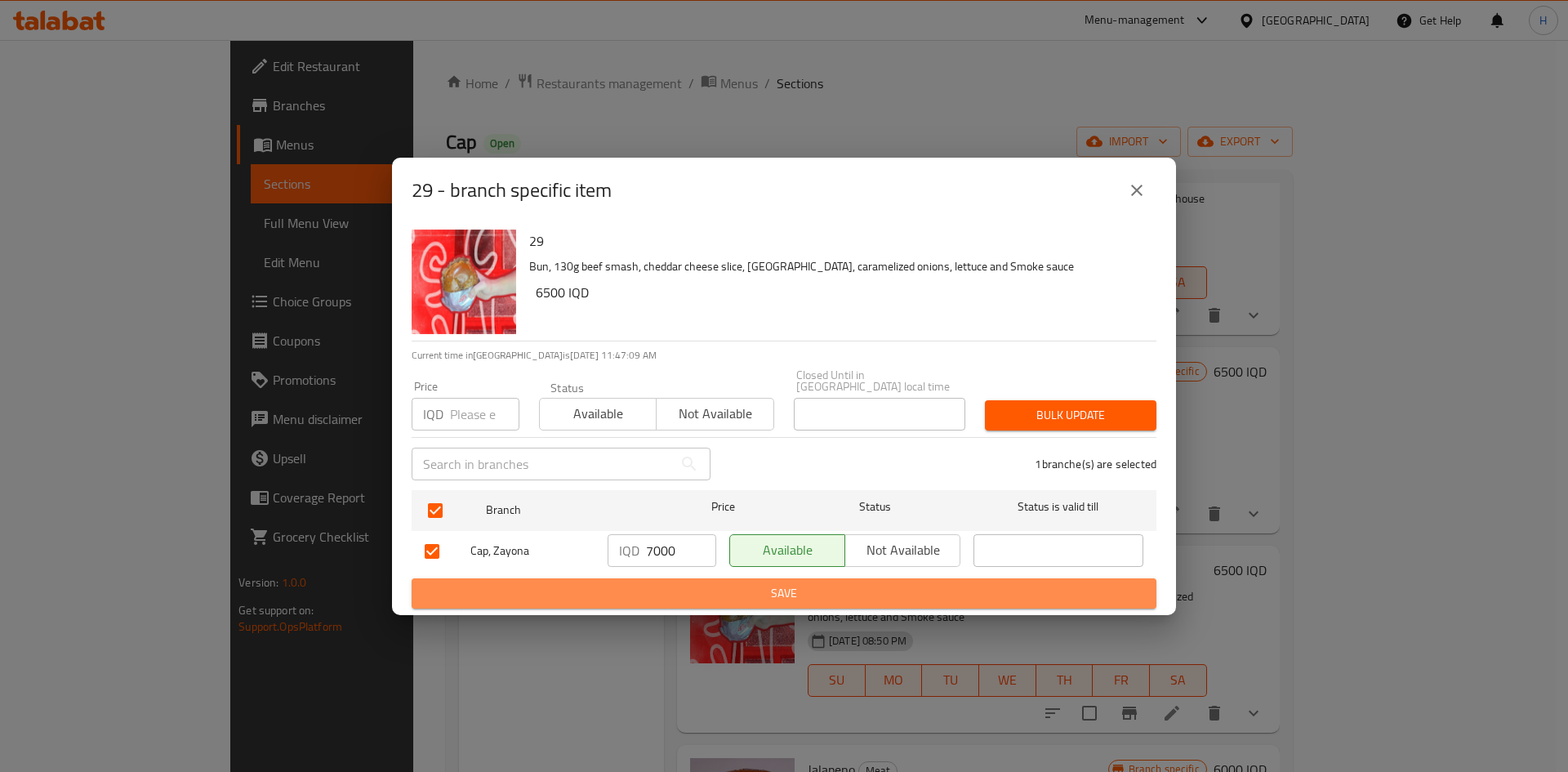
drag, startPoint x: 671, startPoint y: 598, endPoint x: 712, endPoint y: 598, distance: 41.0
click at [671, 599] on button "Save" at bounding box center [784, 594] width 745 height 30
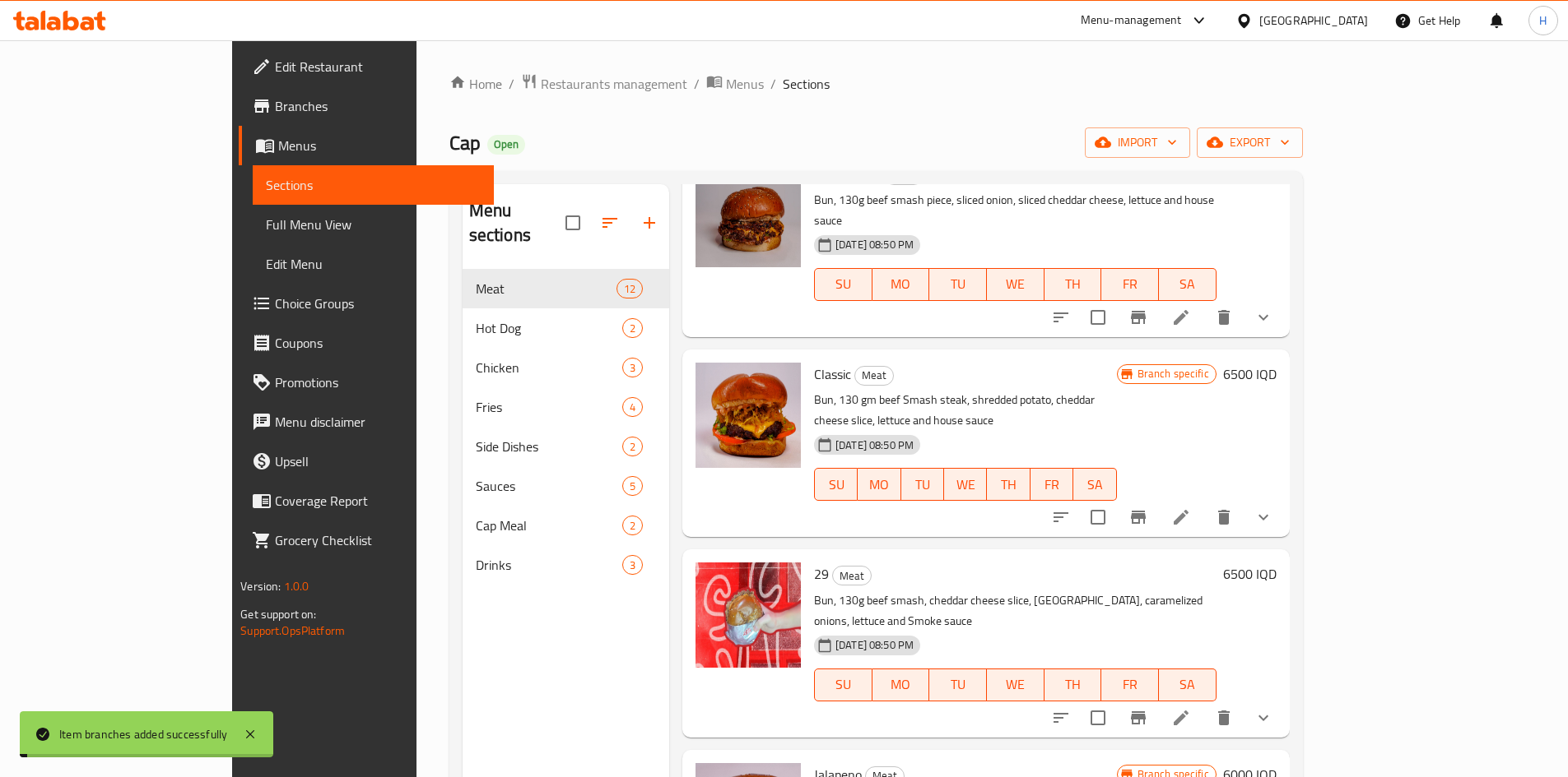
click at [1276, 562] on h6 "6500 IQD" at bounding box center [1250, 574] width 53 height 23
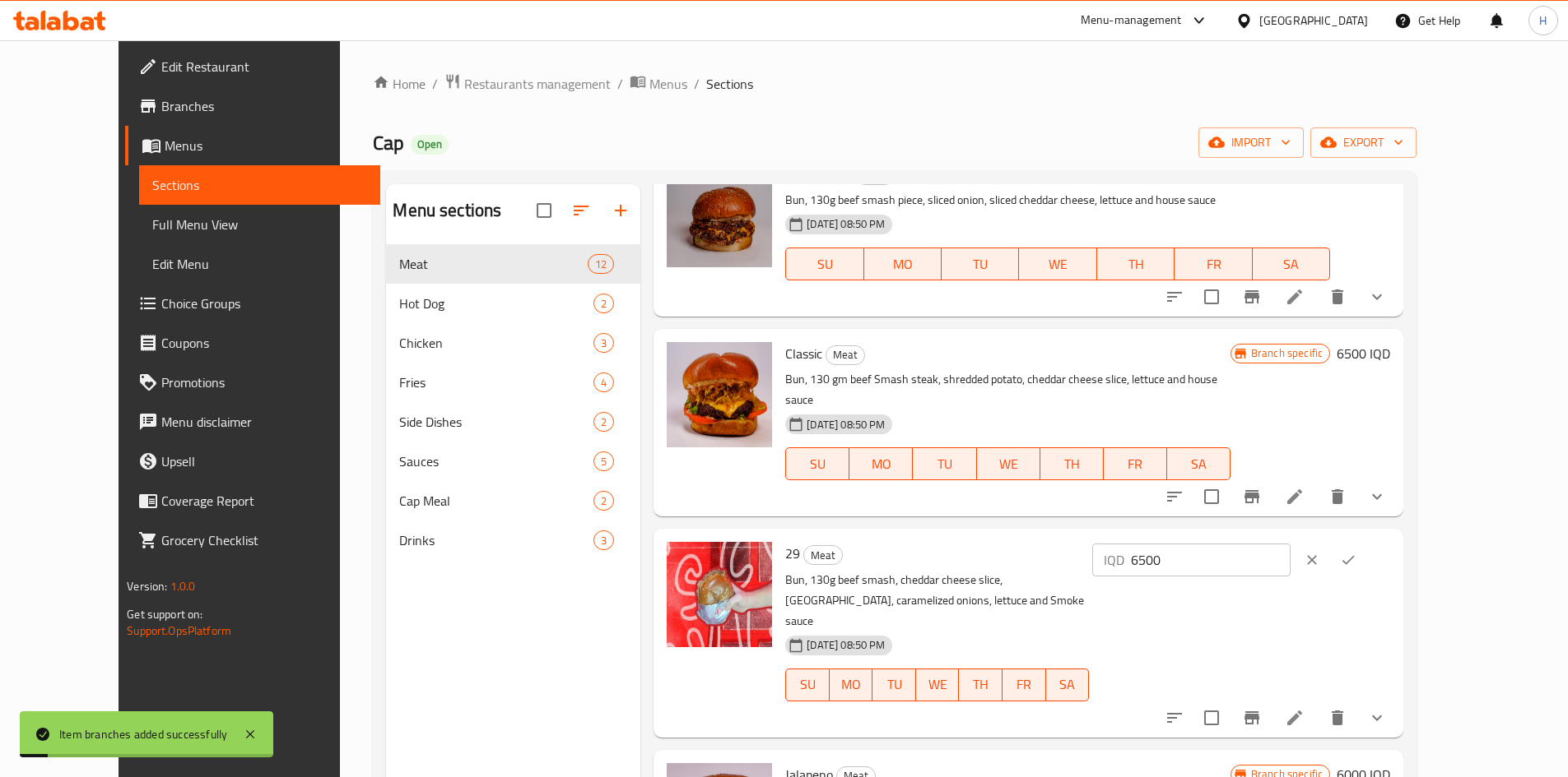
click at [1291, 544] on input "6500" at bounding box center [1210, 560] width 160 height 33
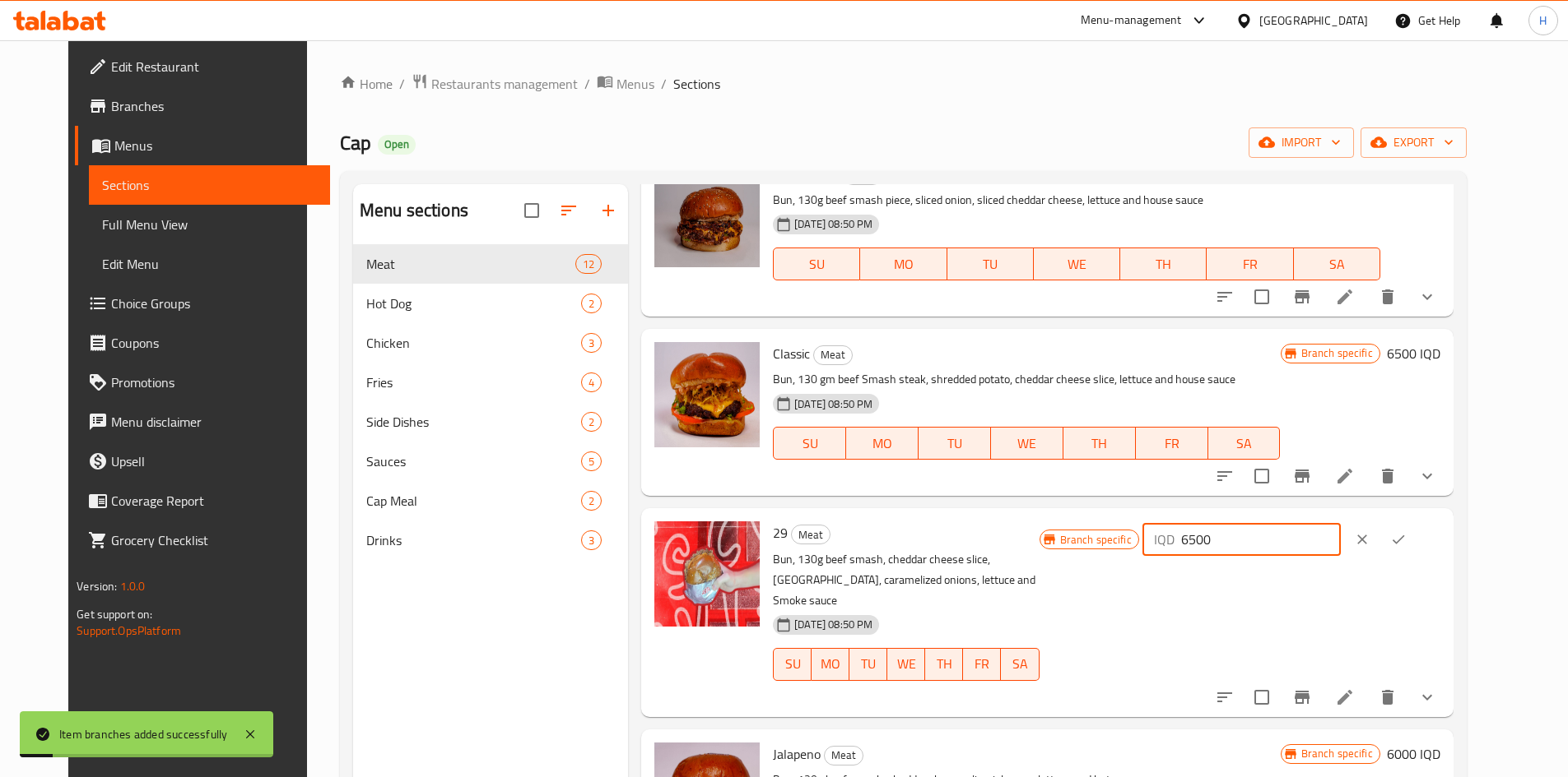
click at [1336, 538] on input "6500" at bounding box center [1260, 539] width 160 height 33
type input "7000"
click at [1407, 535] on icon "ok" at bounding box center [1398, 540] width 17 height 17
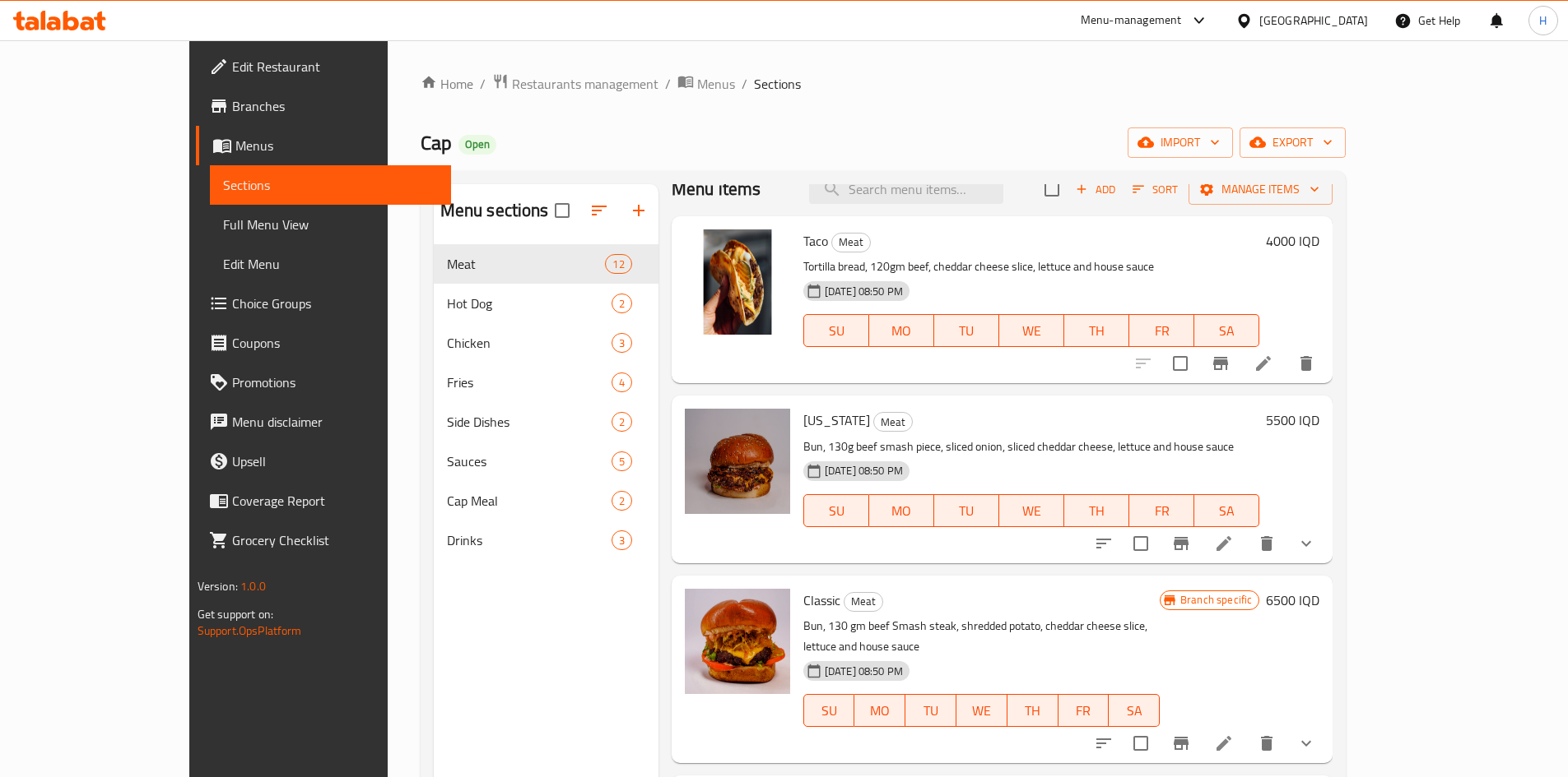
scroll to position [0, 0]
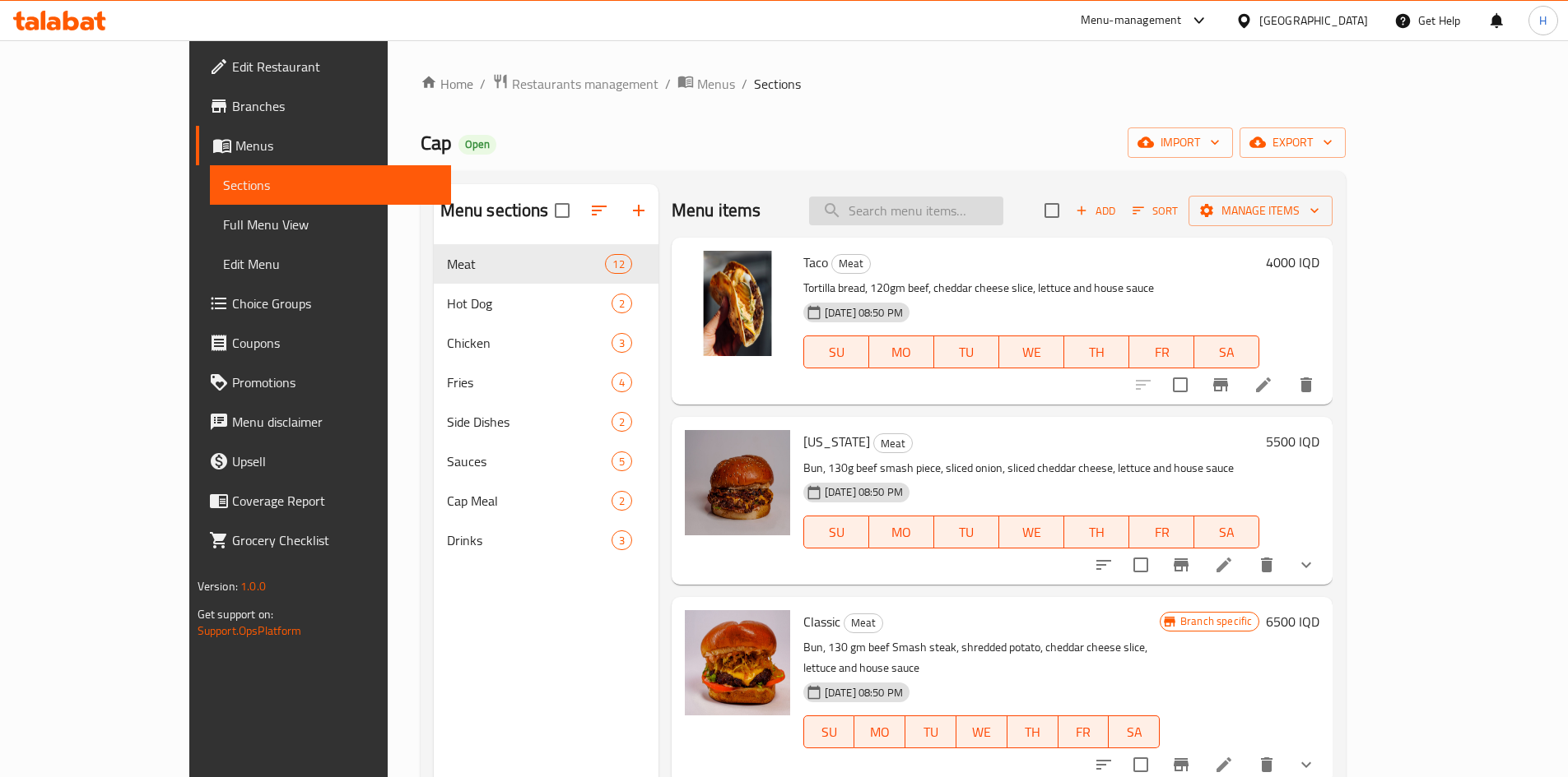
click at [940, 211] on input "search" at bounding box center [906, 211] width 194 height 28
type input "ف"
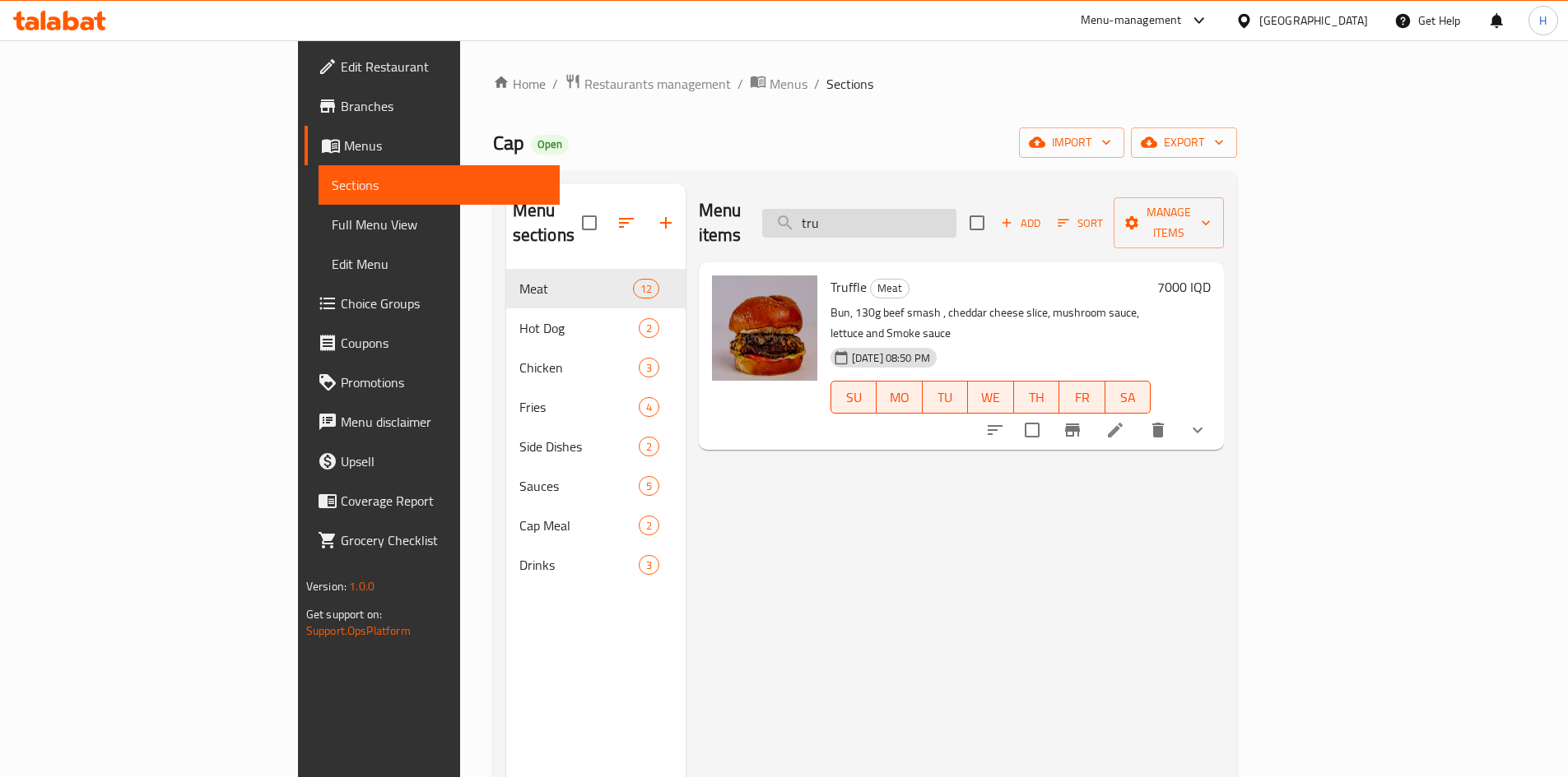
click at [956, 209] on input "tru" at bounding box center [859, 223] width 194 height 28
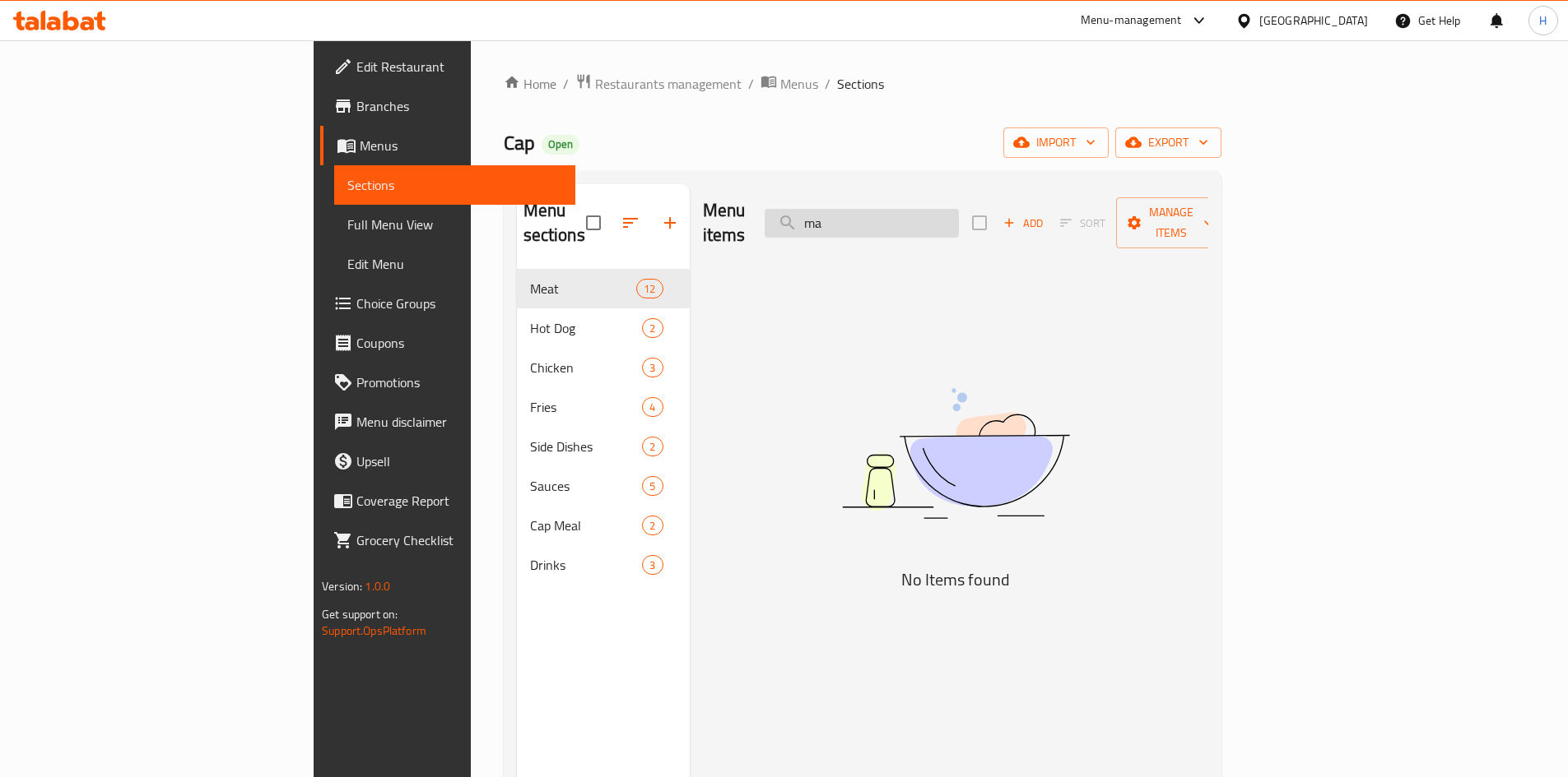
type input "m"
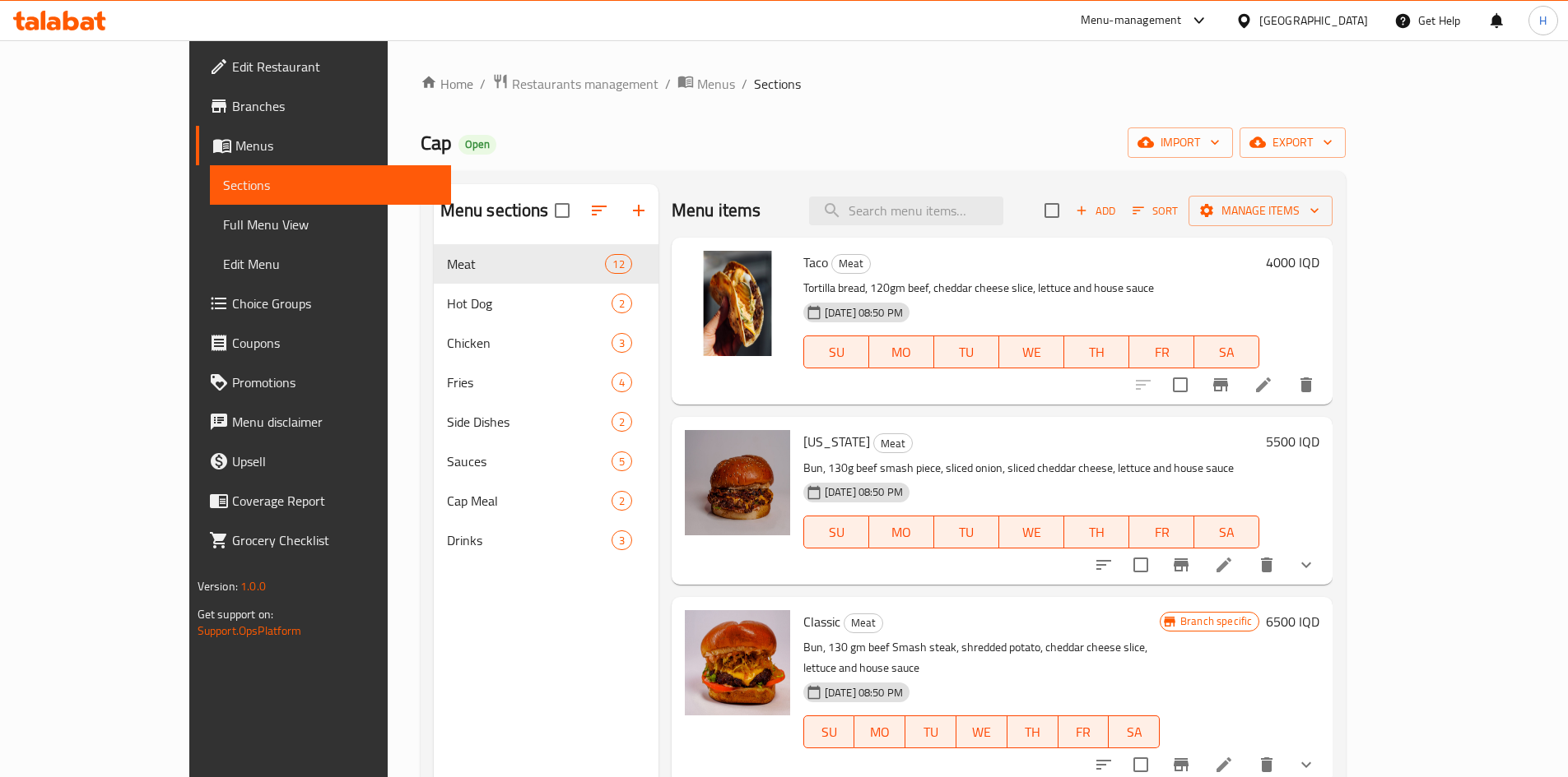
click at [1117, 216] on span "Add" at bounding box center [1095, 211] width 44 height 19
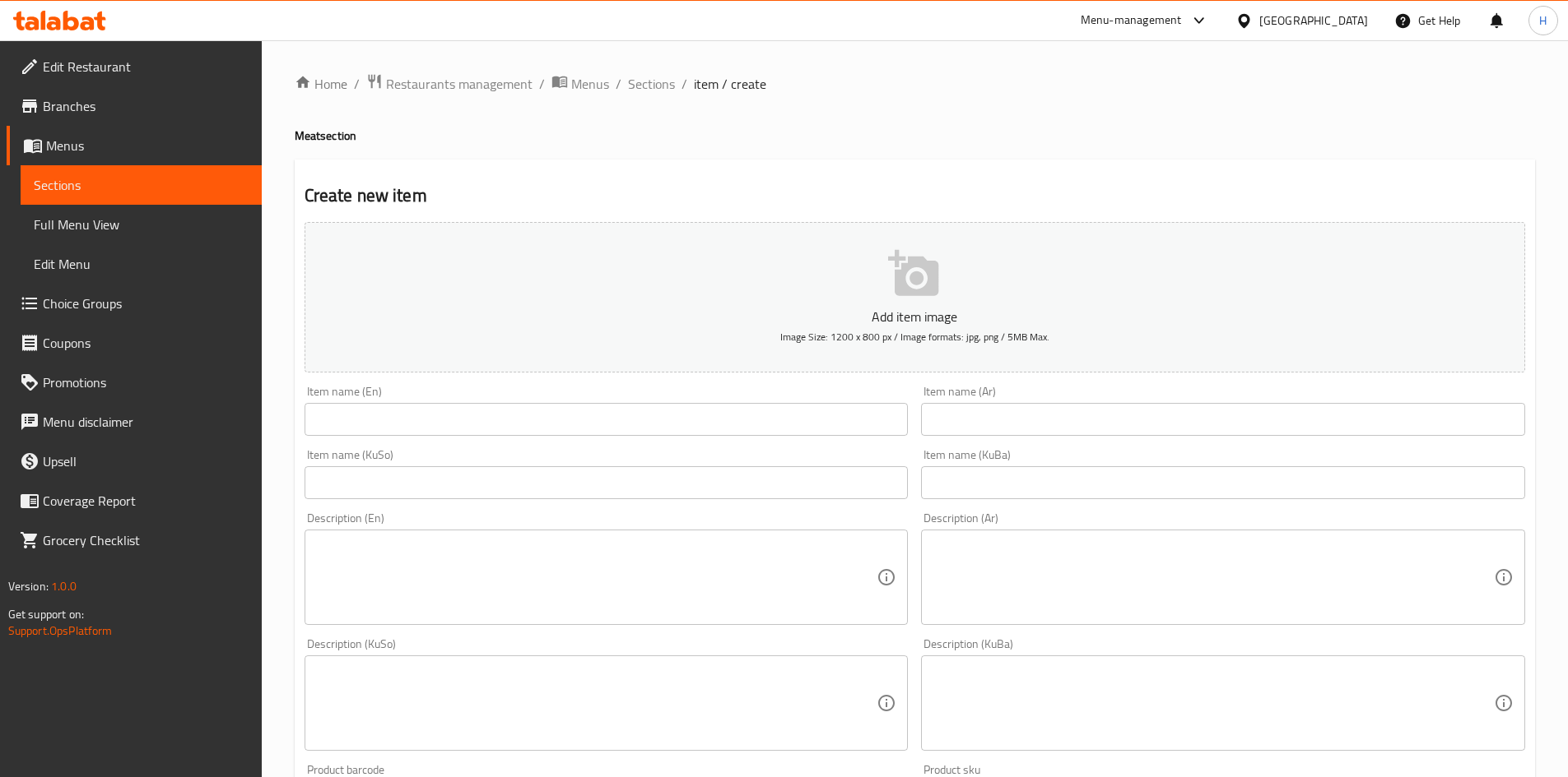
click at [1034, 428] on input "text" at bounding box center [1223, 419] width 604 height 33
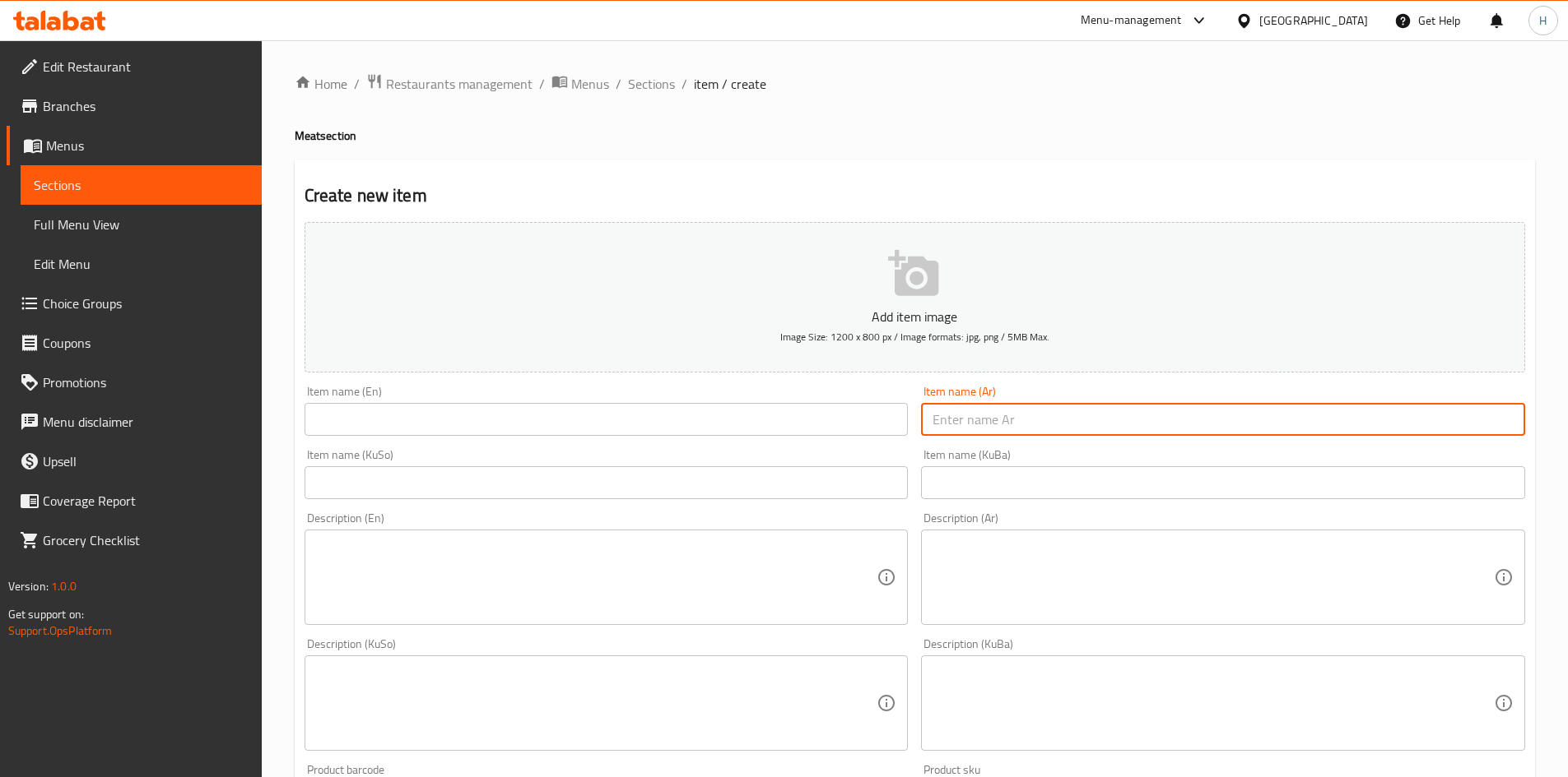
click at [517, 425] on input "text" at bounding box center [606, 419] width 604 height 33
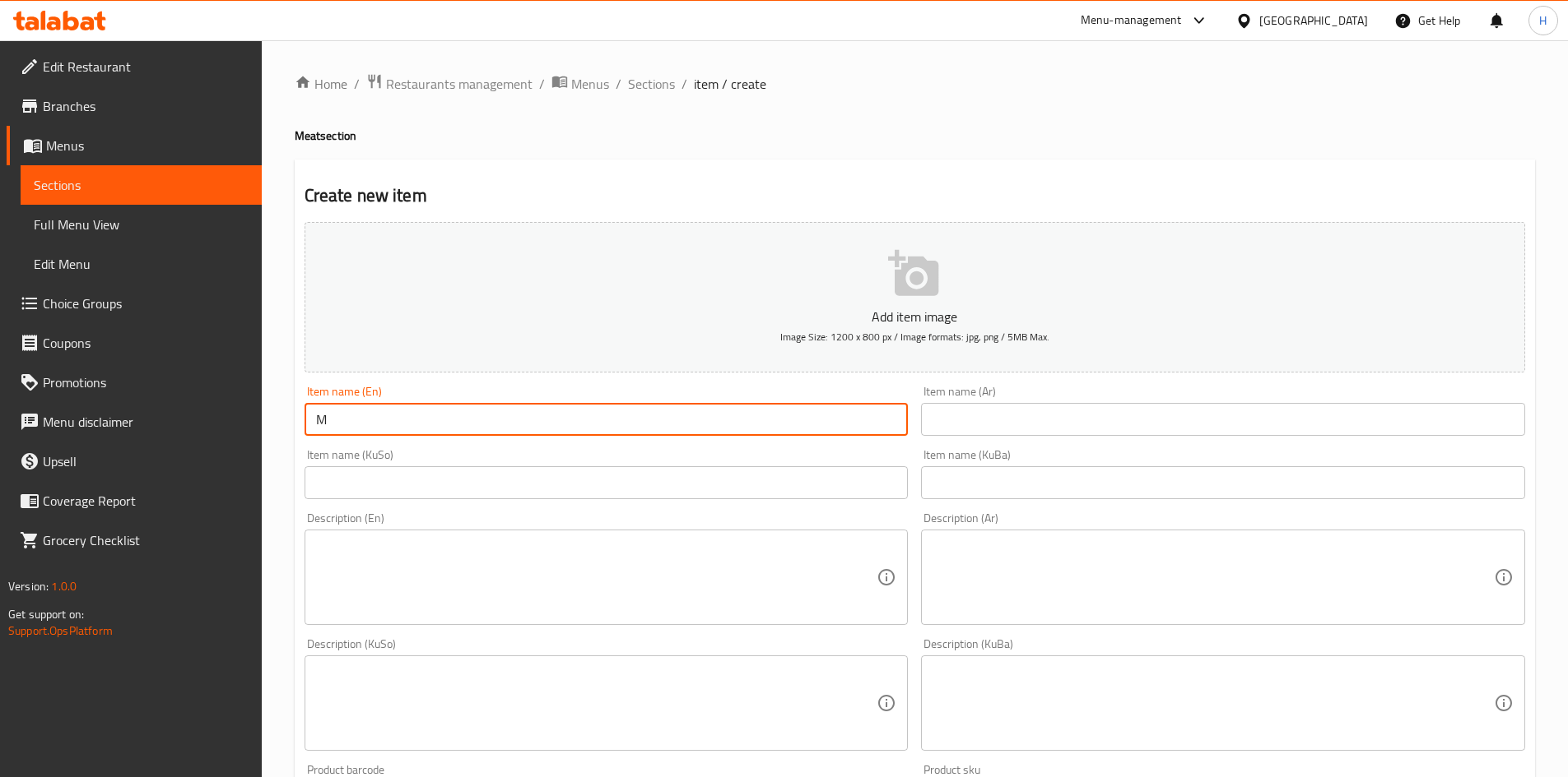
click at [466, 427] on input "M" at bounding box center [606, 419] width 604 height 33
click at [468, 426] on input "M" at bounding box center [606, 419] width 604 height 33
paste input "ac'n Beef"
type input "Mac'n Beef"
click at [1002, 416] on input "text" at bounding box center [1223, 419] width 604 height 33
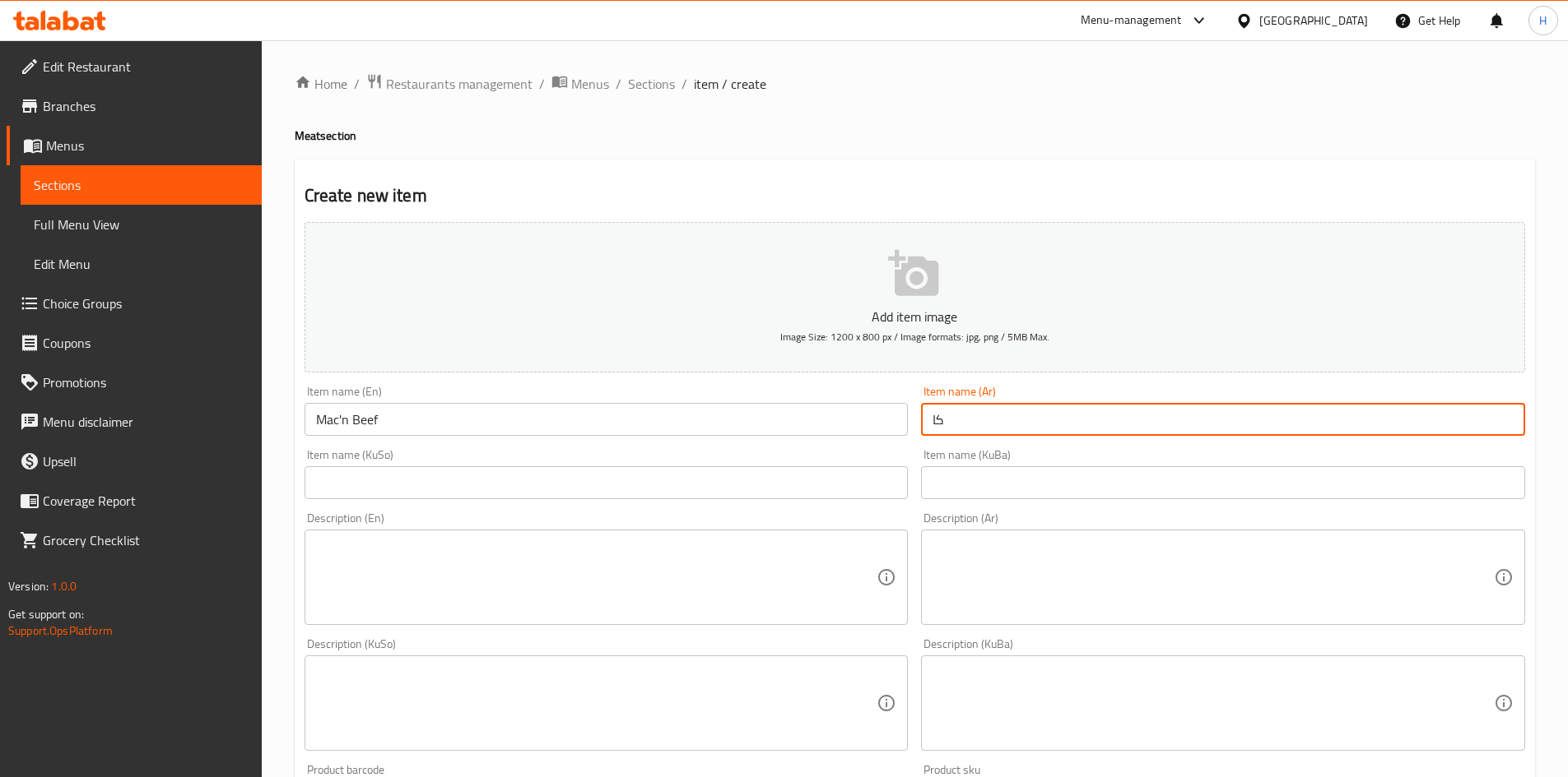
type input "ك"
click at [965, 424] on input "ماكنز بيف" at bounding box center [1223, 419] width 604 height 33
click at [957, 429] on input "ماكز بيف" at bounding box center [1223, 419] width 604 height 33
type input "ماكن بيف"
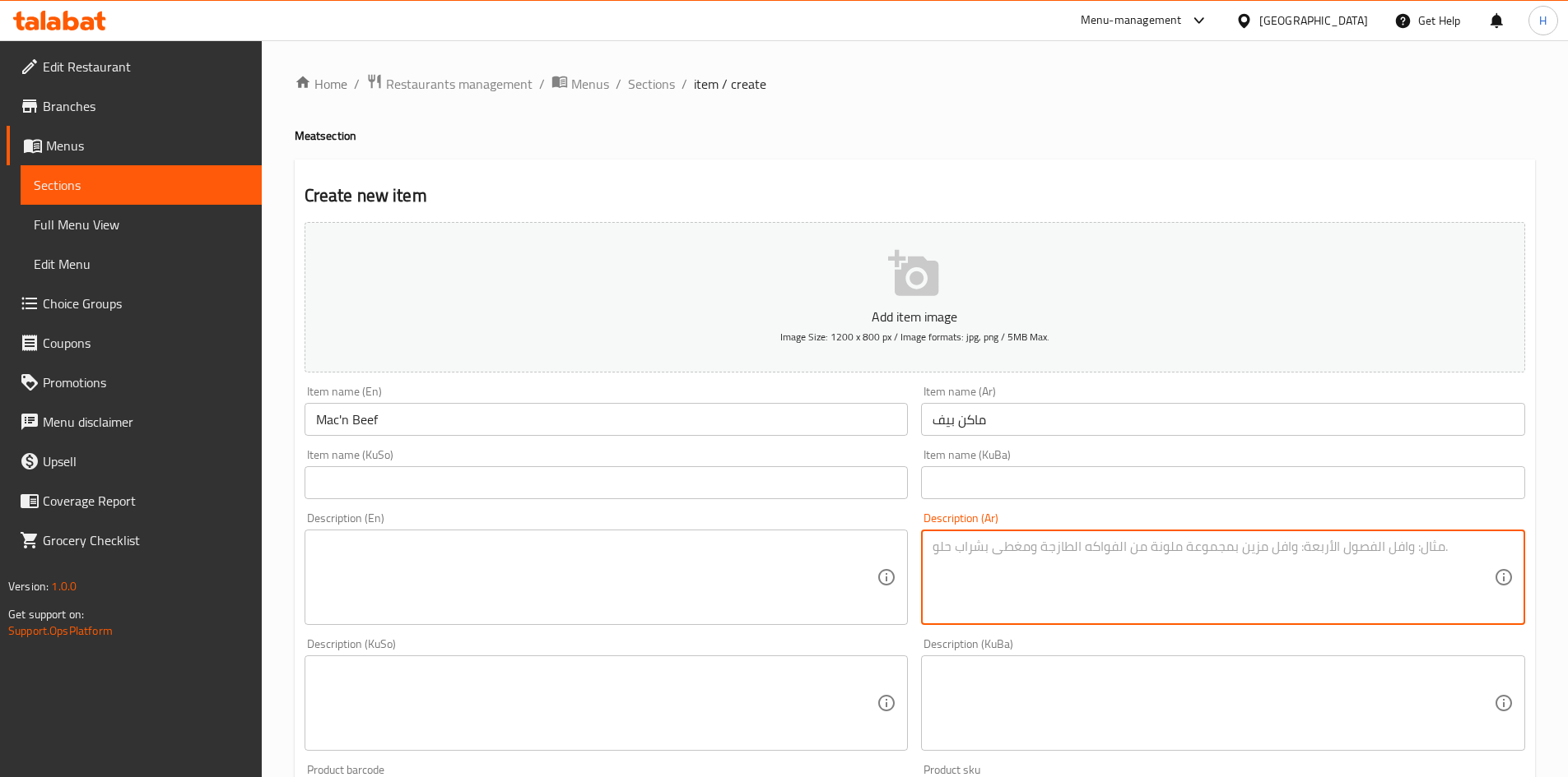
click at [1138, 582] on textarea at bounding box center [1212, 578] width 561 height 79
paste textarea "خبز. فطيرة لحم بقري مهروسة. جبنة شيدر. معكرونة بالجبنة. خس. صلصة خاصة."
drag, startPoint x: 1336, startPoint y: 550, endPoint x: 1333, endPoint y: 561, distance: 11.4
click at [1333, 561] on textarea "خبز. فطيرة لحم بقري مهروسة. جبنة شيدر. معكرونة بالجبنة. خس. صلصة خاصة." at bounding box center [1212, 578] width 561 height 79
click at [1311, 547] on textarea "خبز, فطيرة لحم بقري مهروسة. جبنة شيدر. معكرونة بالجبنة. خس. صلصة خاصة." at bounding box center [1212, 578] width 561 height 79
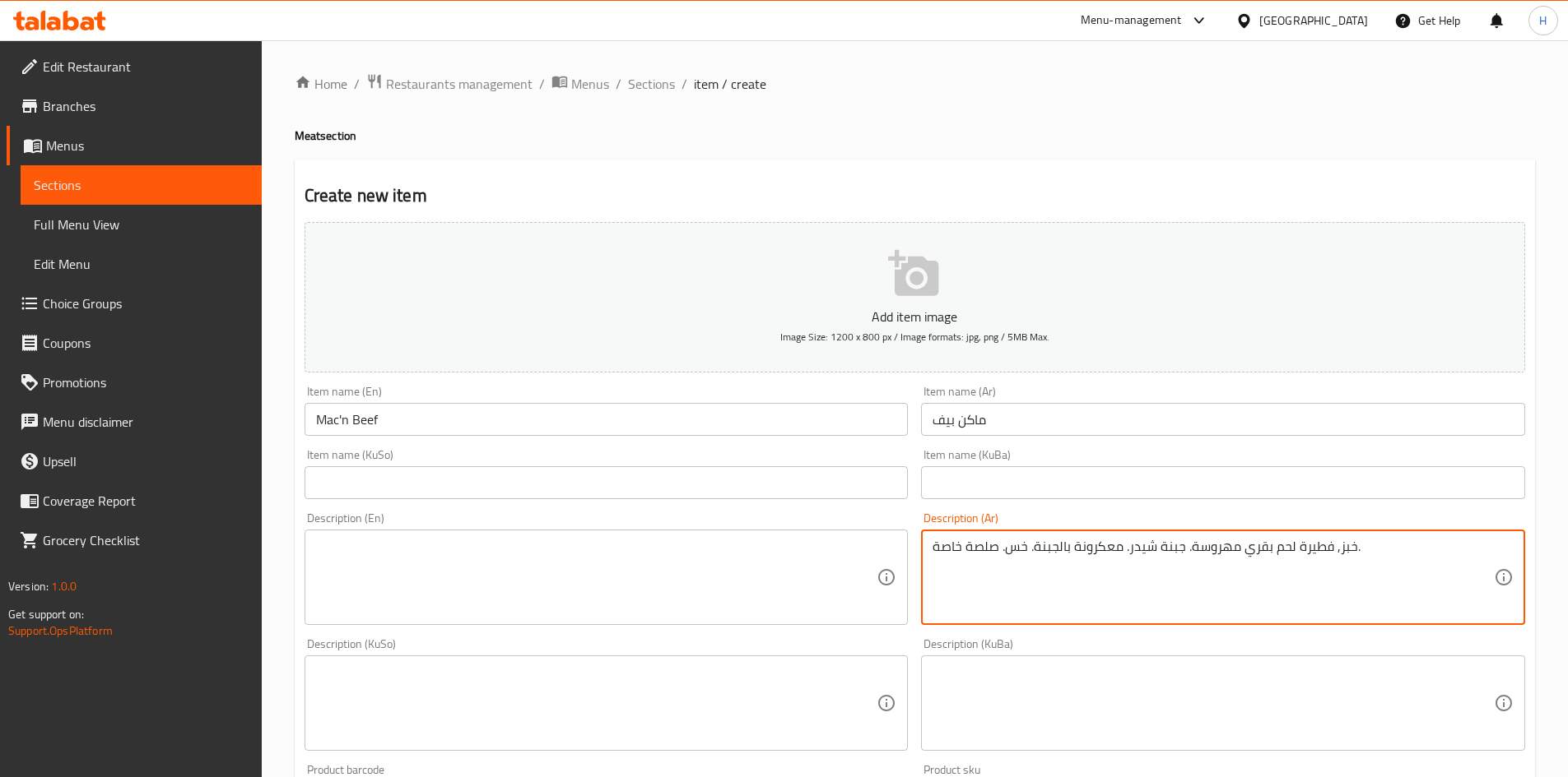
click at [1311, 547] on textarea "خبز, فطيرة لحم بقري مهروسة. جبنة شيدر. معكرونة بالجبنة. خس. صلصة خاصة." at bounding box center [1212, 578] width 561 height 79
click at [1220, 546] on textarea "خبز, شريحة لحم ب[PERSON_NAME]. جبنة شيدر. معكرونة بالجبنة. خس. صلصة خاصة." at bounding box center [1212, 578] width 561 height 79
drag, startPoint x: 1187, startPoint y: 551, endPoint x: 1190, endPoint y: 563, distance: 12.4
click at [1190, 563] on textarea "خبز, شريحة لحم بقري . جبنة شيدر. معكرونة بالجبنة. خس. صلصة خاصة." at bounding box center [1212, 578] width 561 height 79
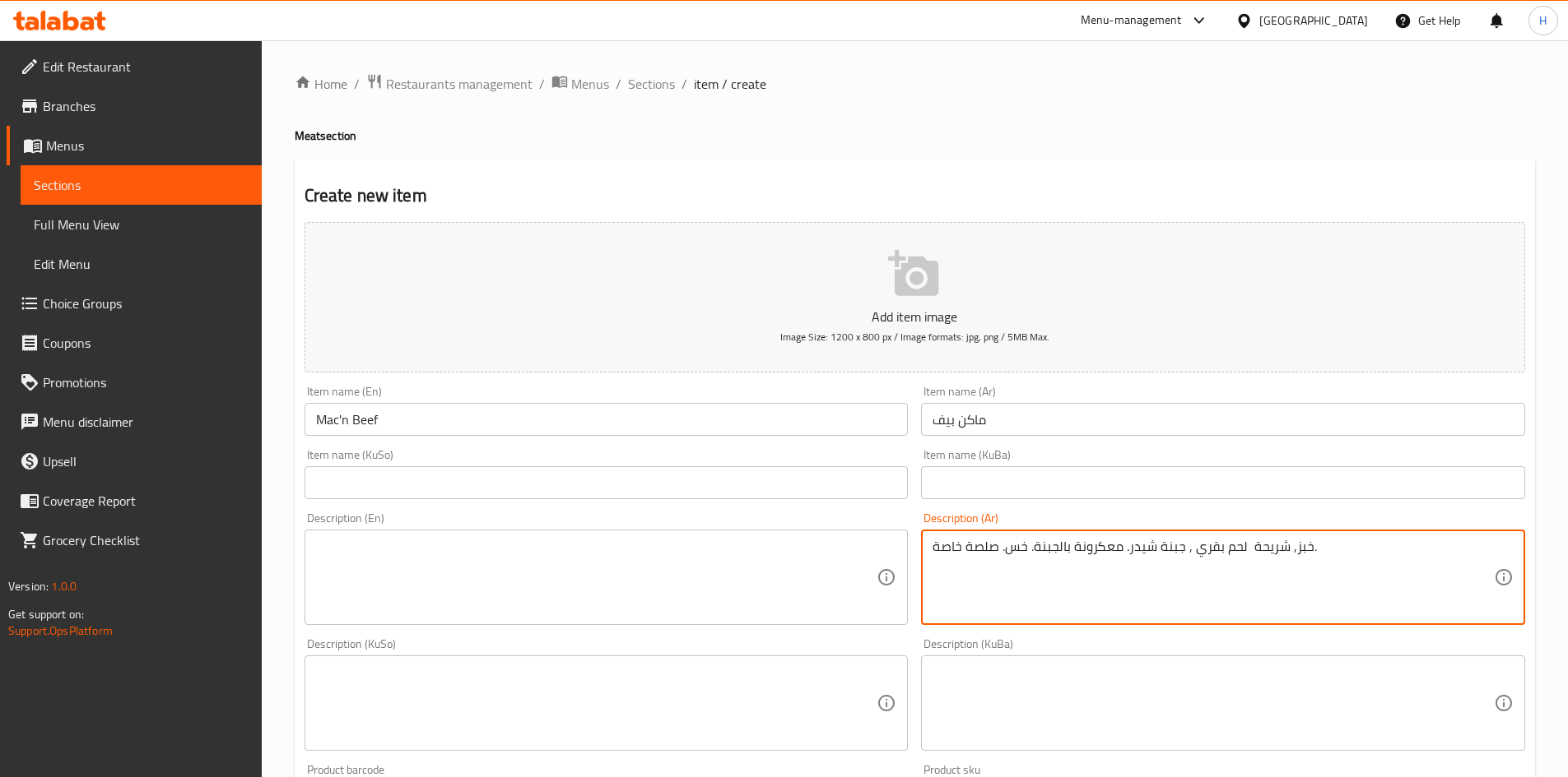
click at [1296, 546] on textarea "خبز, شريحة لحم بقري , جبنة شيدر. معكرونة بالجبنة. خس. صلصة خاصة." at bounding box center [1212, 578] width 561 height 79
drag, startPoint x: 1130, startPoint y: 545, endPoint x: 1029, endPoint y: 553, distance: 101.3
click at [1029, 553] on textarea "صمون, شريحة لحم بقري , جبنة شيدر. معكرونة بالجبنة. خس. صلصة خاصة." at bounding box center [1212, 578] width 561 height 79
drag, startPoint x: 1003, startPoint y: 549, endPoint x: 878, endPoint y: 544, distance: 125.1
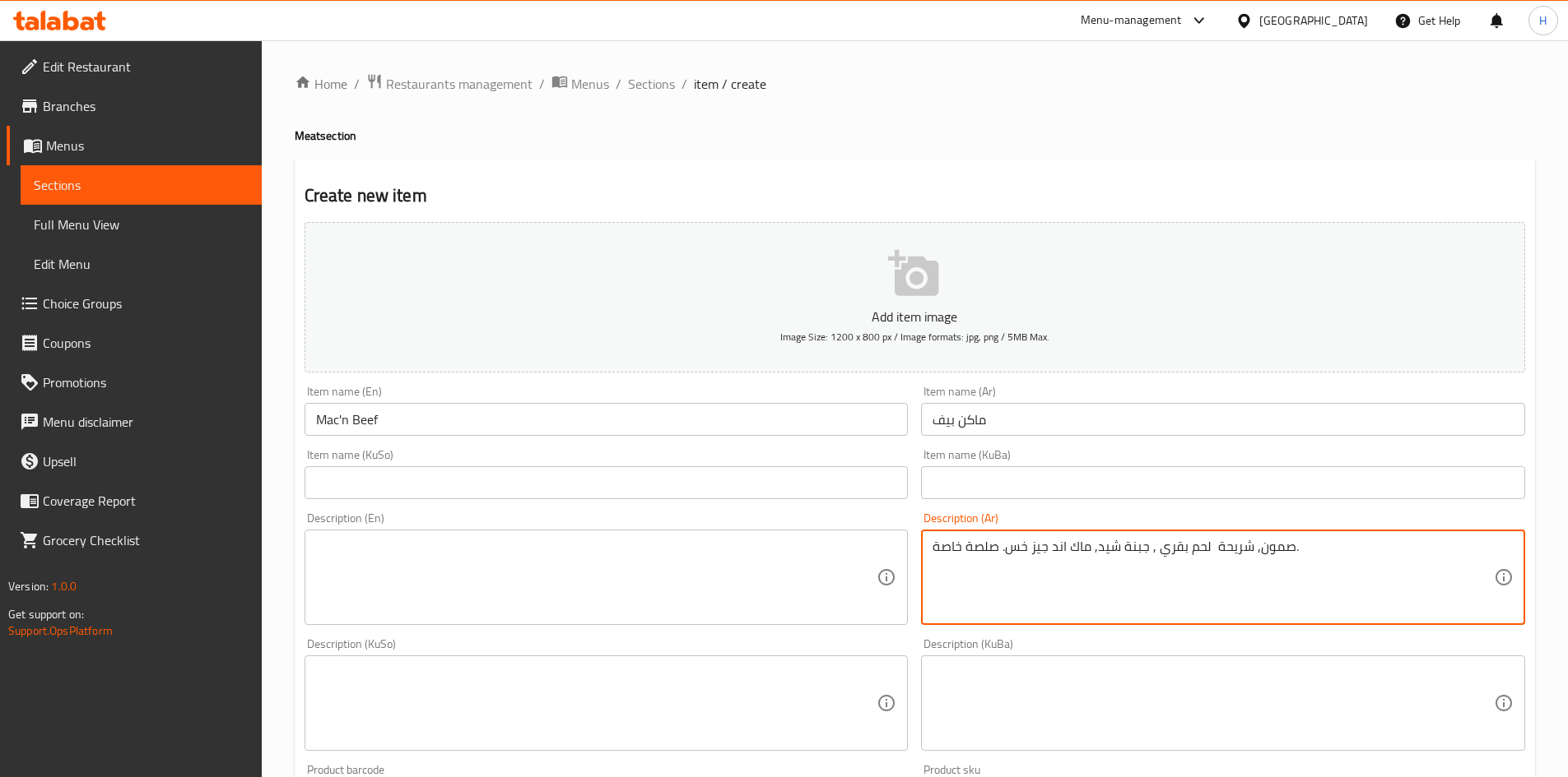
click at [878, 544] on div "Add item image Image Size: 1200 x 800 px / Image formats: jpg, png / 5MB Max. I…" at bounding box center [914, 664] width 1234 height 898
click at [1087, 575] on textarea "صمون, شريحة لحم بقري , جبنة شيد, ماك اند جيز خس وصلصة هاوس." at bounding box center [1212, 578] width 561 height 79
click at [1087, 574] on textarea "صمون, شريحة لحم بقري , جبنة شيد, ماك اند جيز خس وصلصة هاوس." at bounding box center [1212, 578] width 561 height 79
type textarea "صمون, شريحة لحم بقري , جبنة شيد, ماك اند جيز خس وصلصة هاوس."
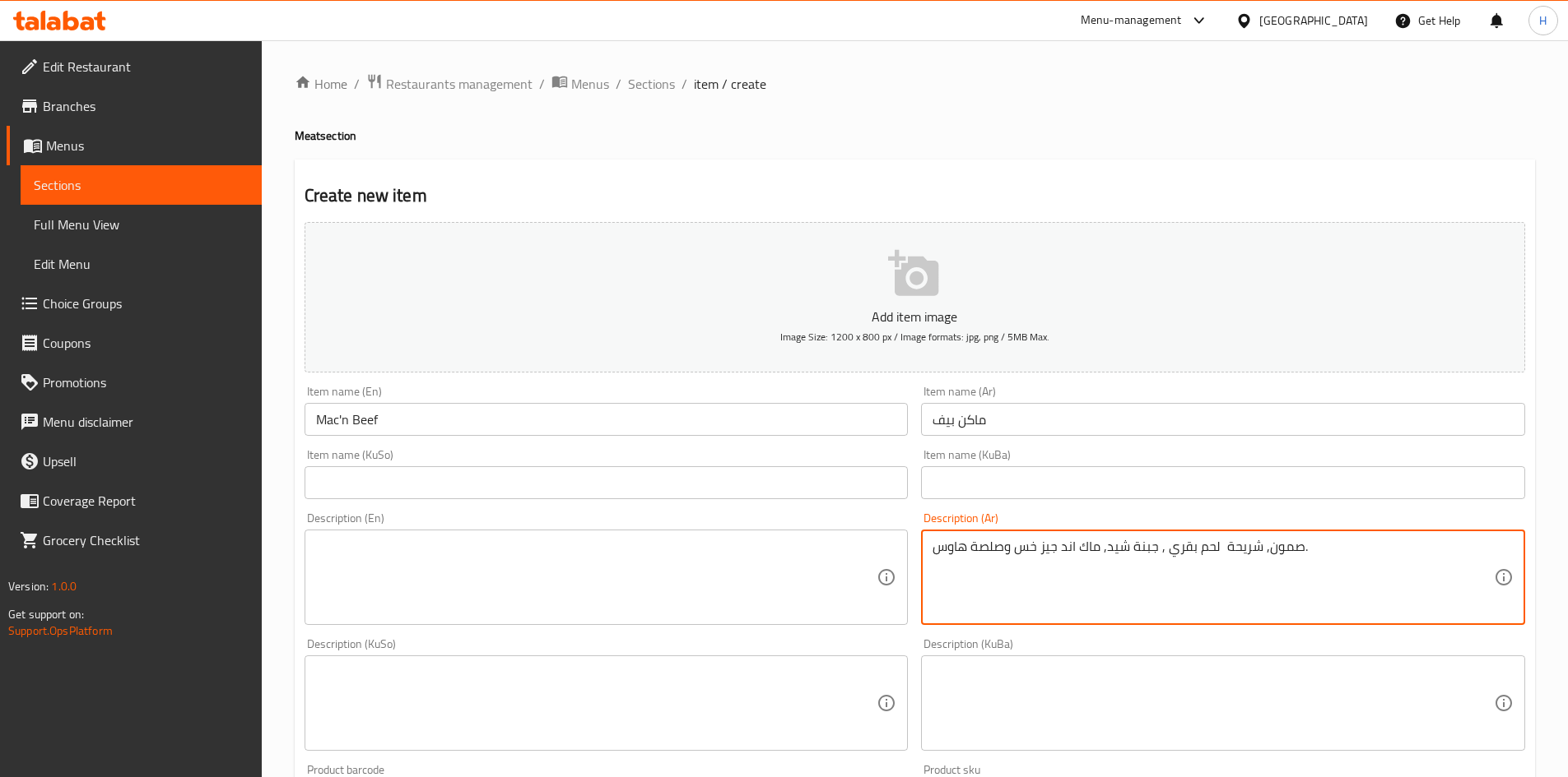
click at [448, 569] on textarea at bounding box center [596, 578] width 561 height 79
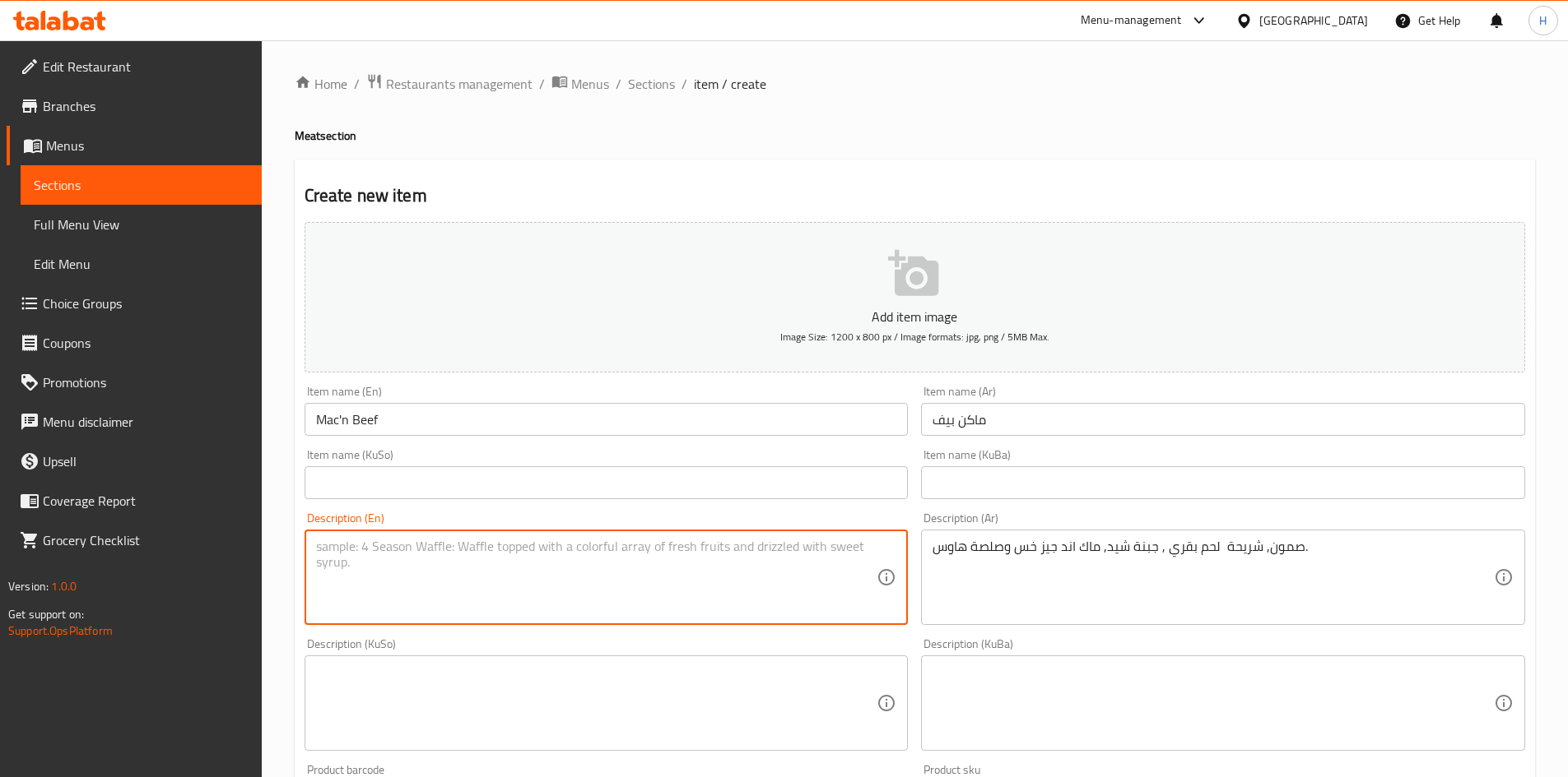
paste textarea "Bun, beef patty, cheddar cheese, mac and cheese, lettuce and house sauce."
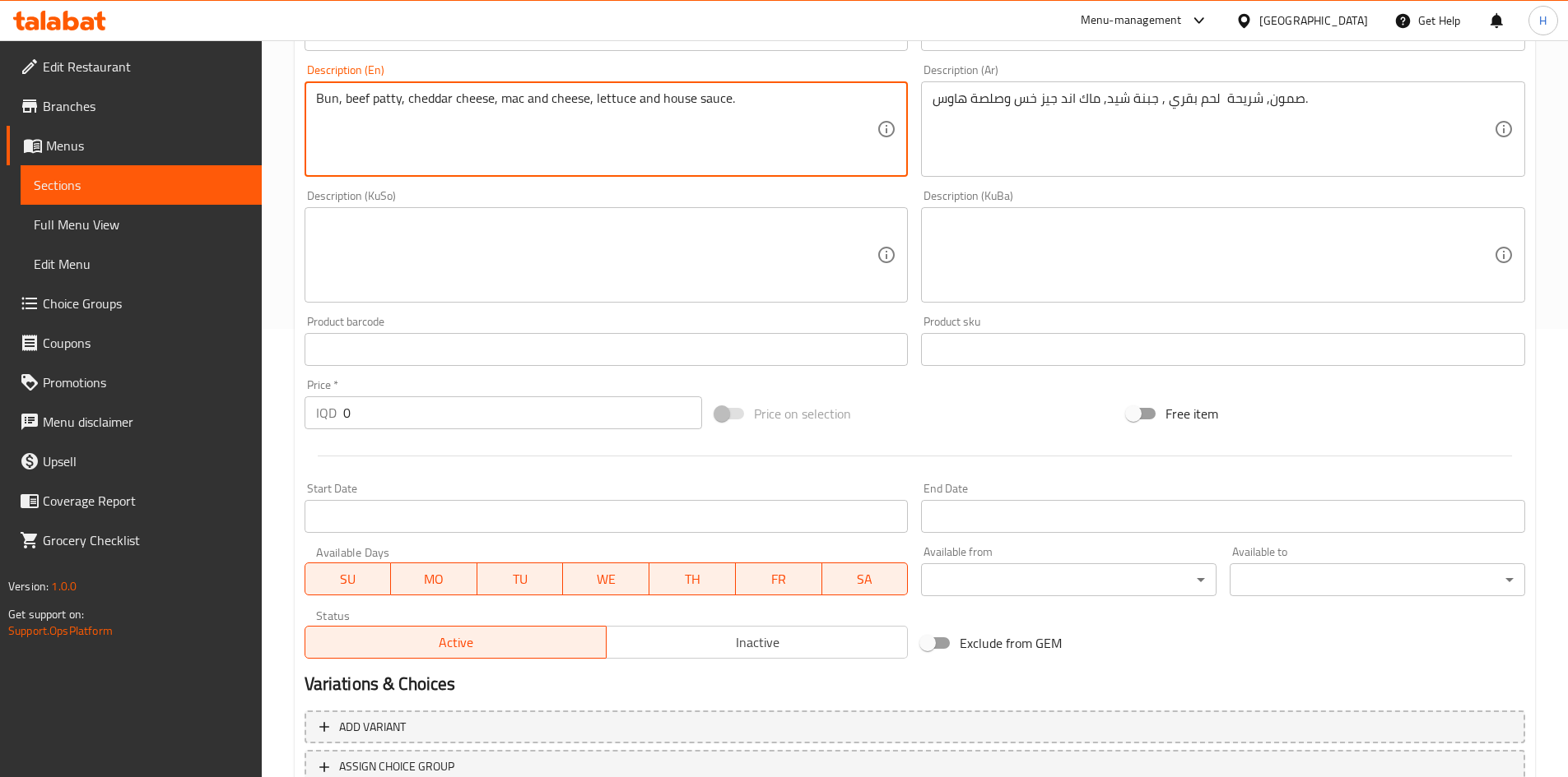
scroll to position [574, 0]
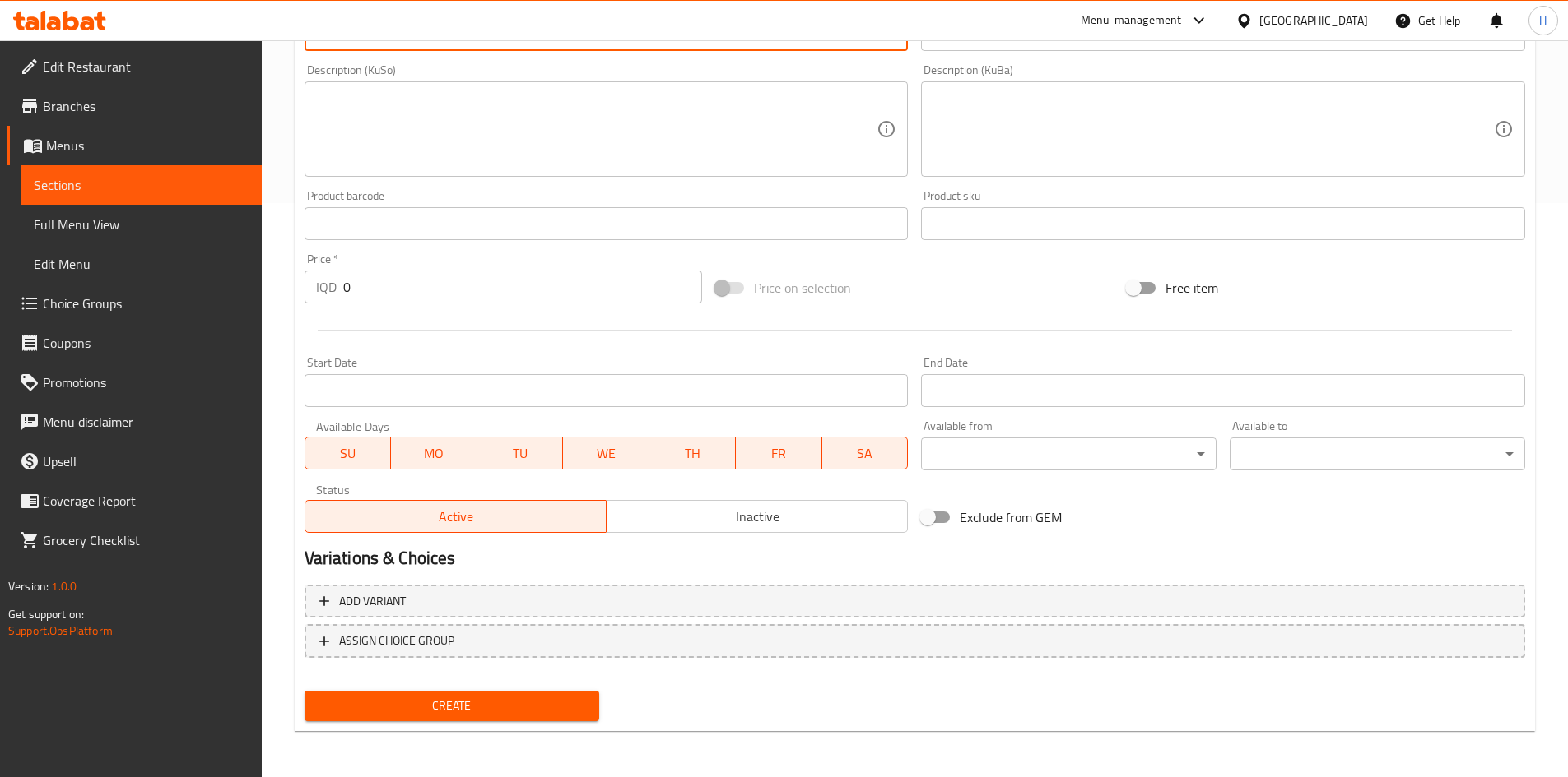
type textarea "Bun, beef patty, cheddar cheese, mac and cheese, lettuce and house sauce."
click at [381, 288] on input "0" at bounding box center [523, 287] width 359 height 33
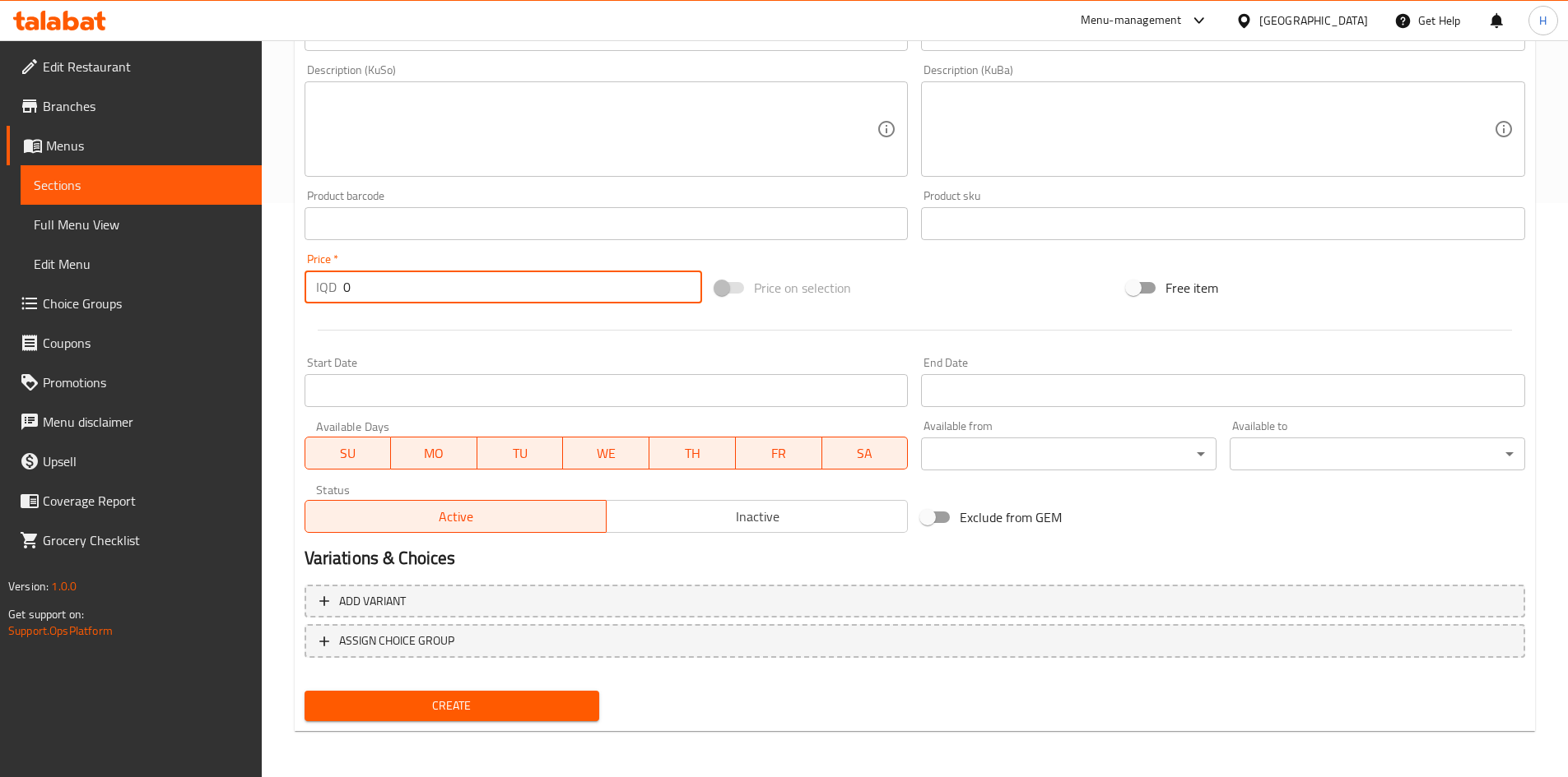
click at [381, 288] on input "0" at bounding box center [523, 287] width 359 height 33
type input "7000"
click at [497, 684] on div "Create" at bounding box center [451, 706] width 308 height 43
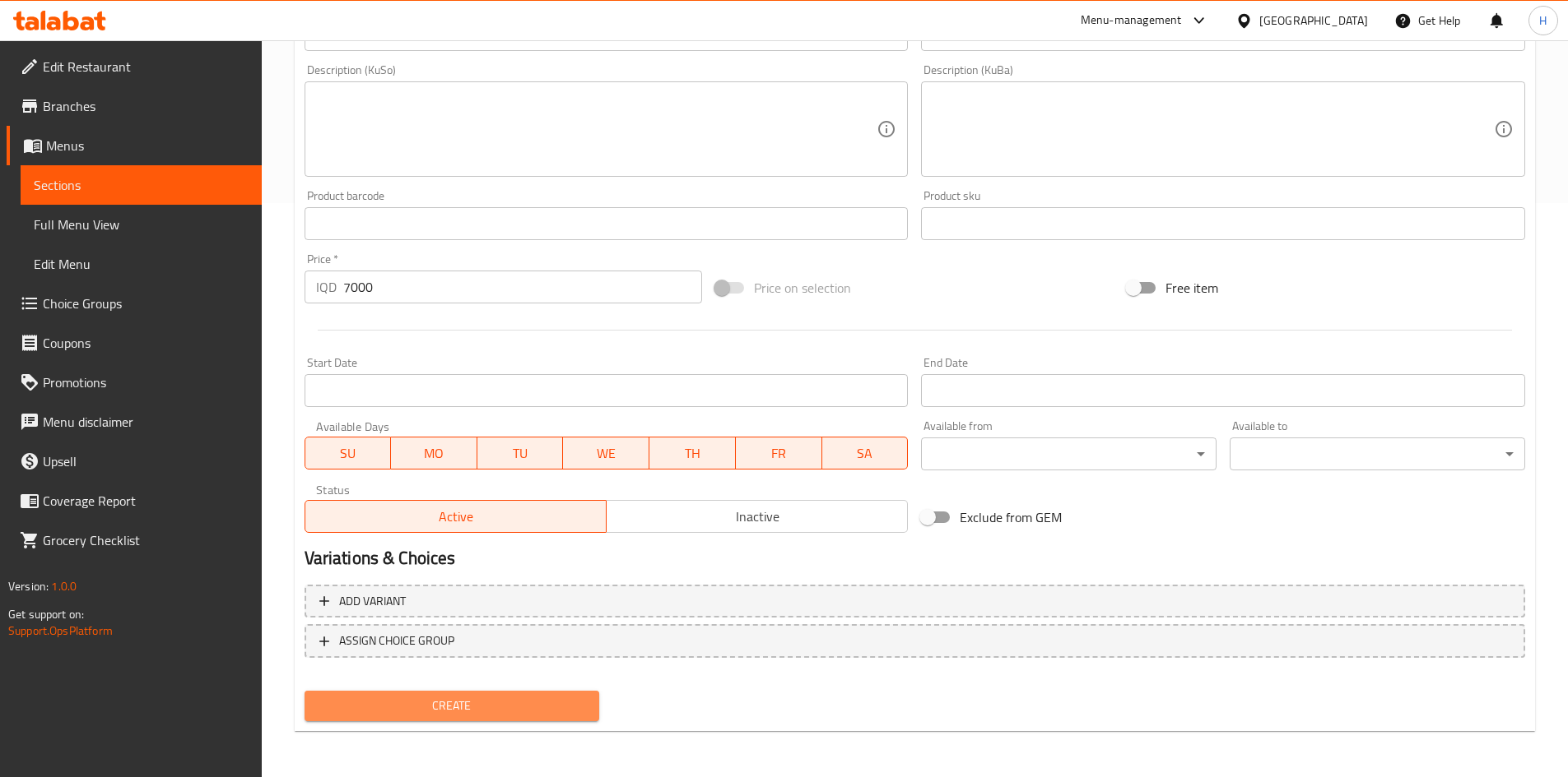
click at [499, 697] on span "Create" at bounding box center [452, 706] width 269 height 21
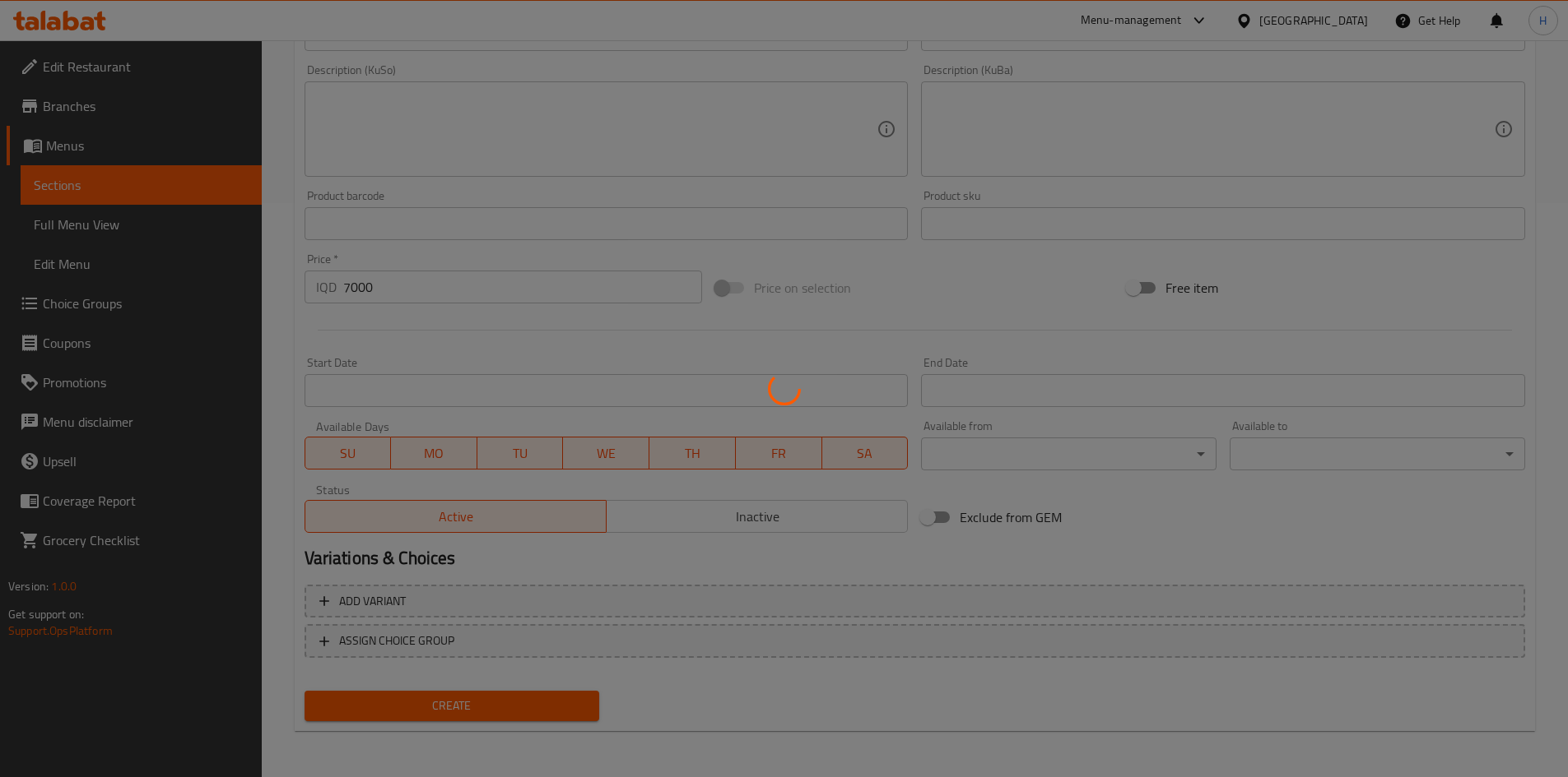
type input "0"
